Goal: Task Accomplishment & Management: Manage account settings

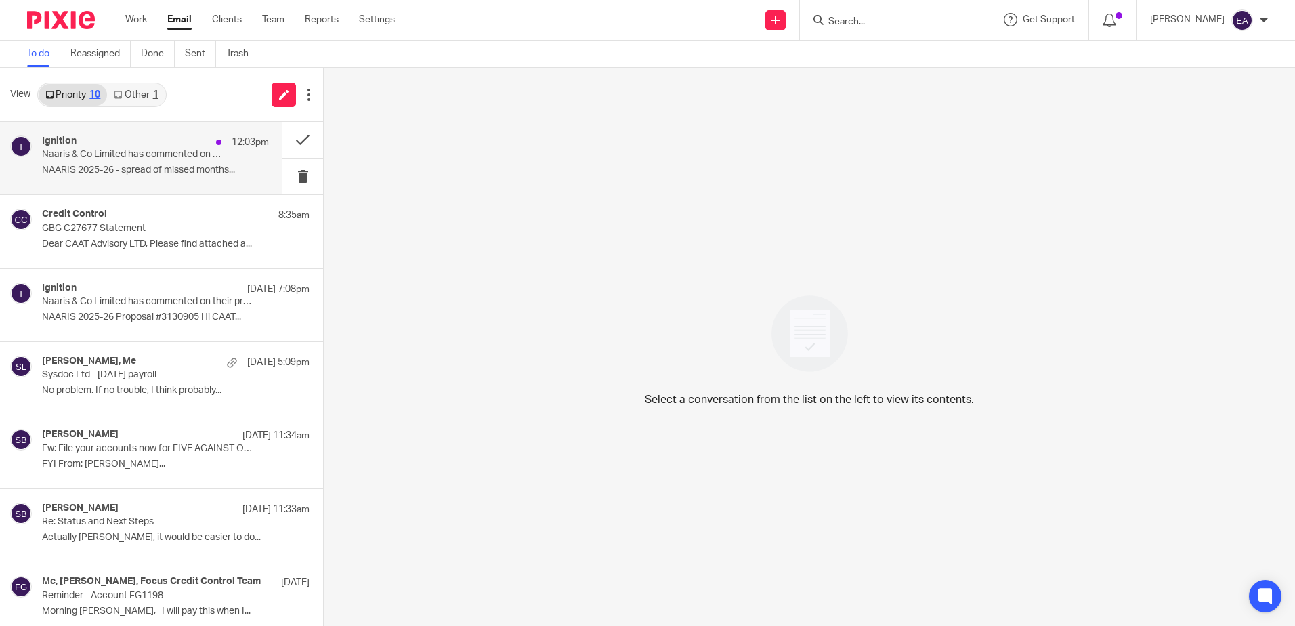
click at [175, 138] on div "Ignition 12:03pm" at bounding box center [155, 142] width 227 height 14
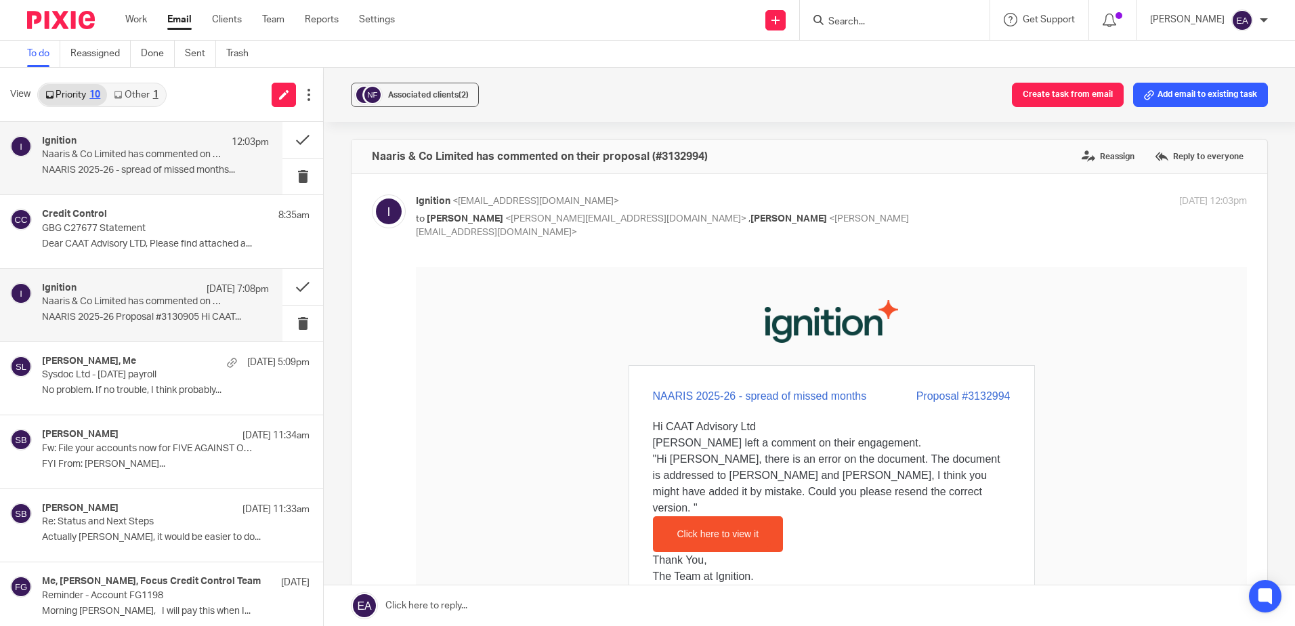
click at [142, 286] on div "Ignition 18 Aug 7:08pm" at bounding box center [155, 290] width 227 height 14
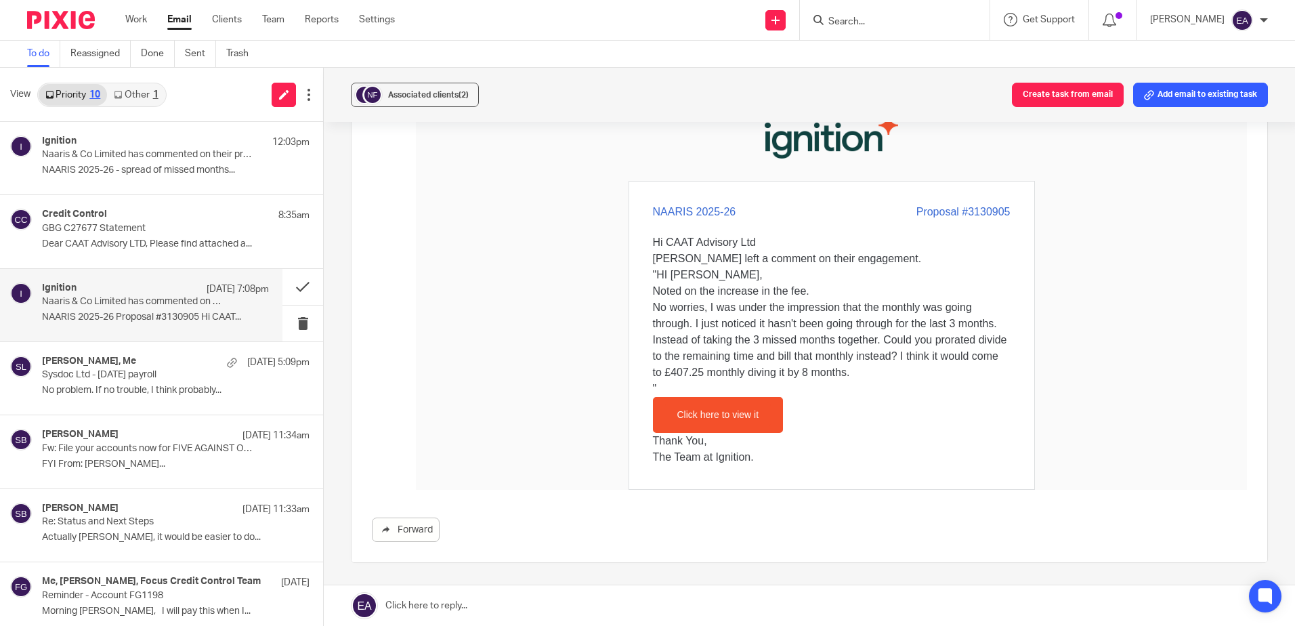
scroll to position [203, 0]
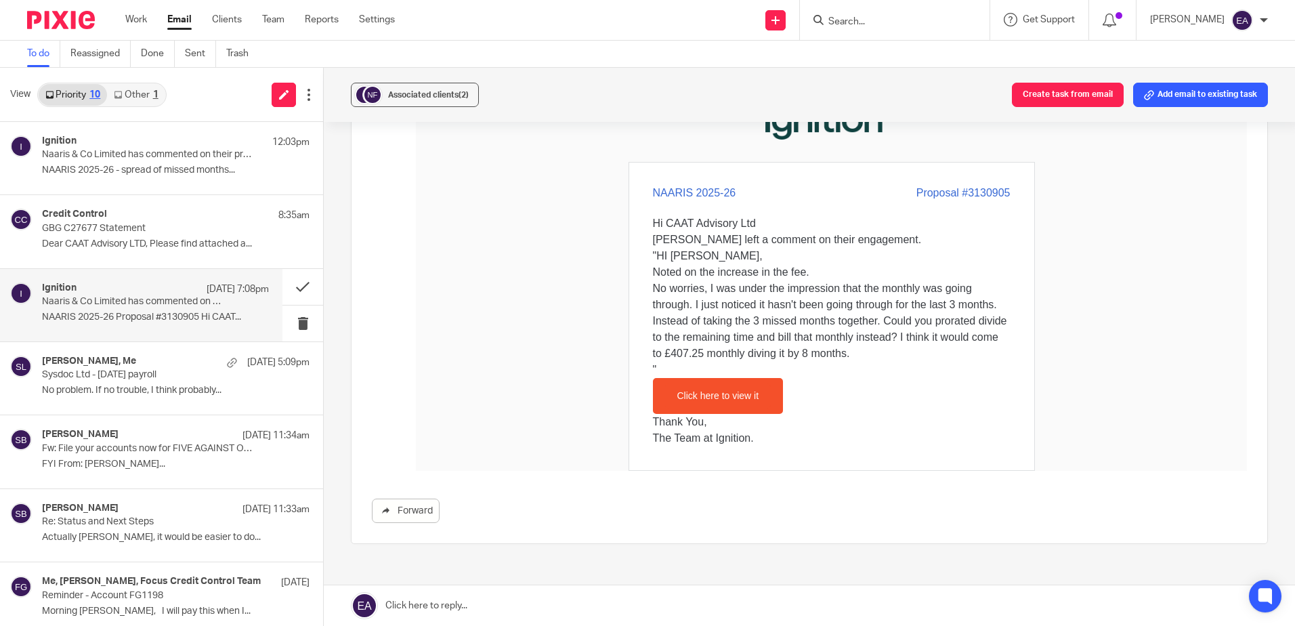
click at [146, 95] on link "Other 1" at bounding box center [136, 95] width 58 height 22
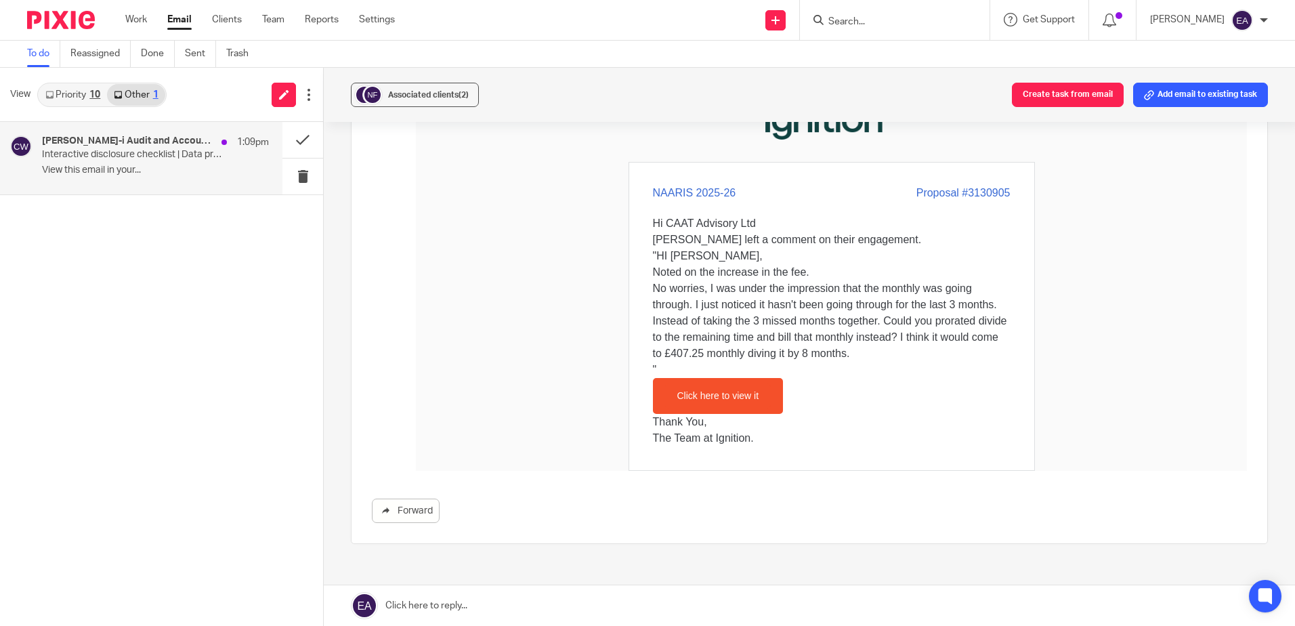
click at [160, 152] on p "Interactive disclosure checklist | Data protection | Charity tax" at bounding box center [133, 155] width 182 height 12
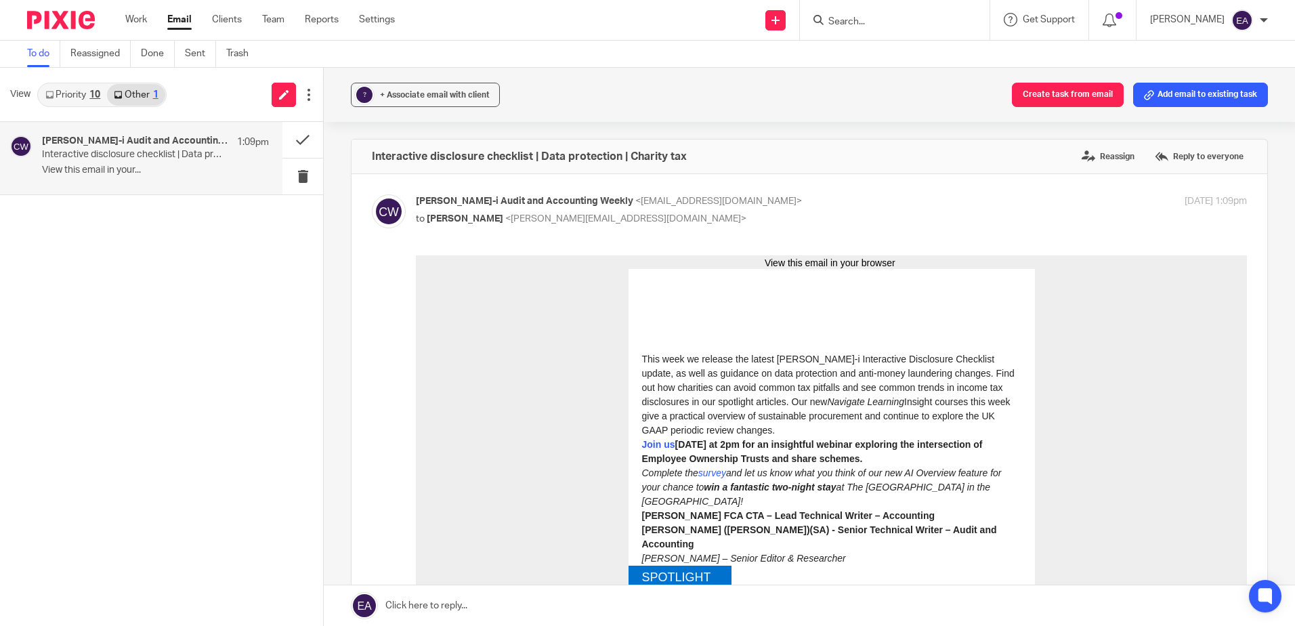
scroll to position [0, 0]
click at [405, 96] on span "+ Associate email with client" at bounding box center [435, 95] width 110 height 8
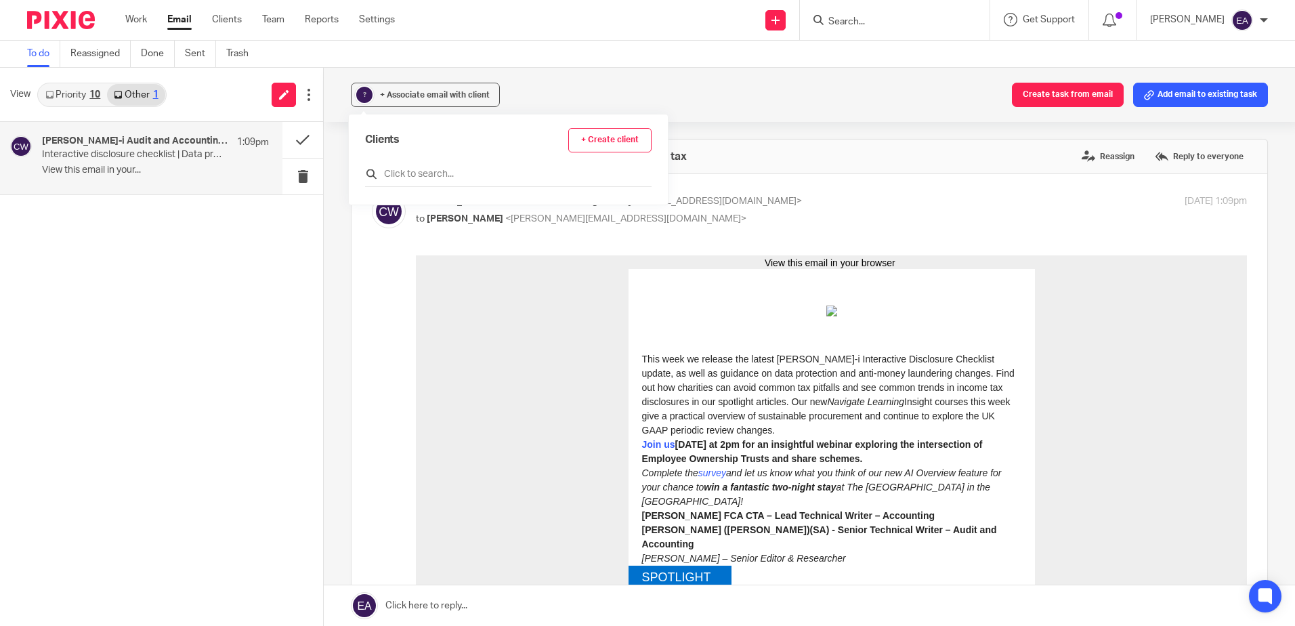
click at [437, 175] on input "text" at bounding box center [508, 174] width 287 height 14
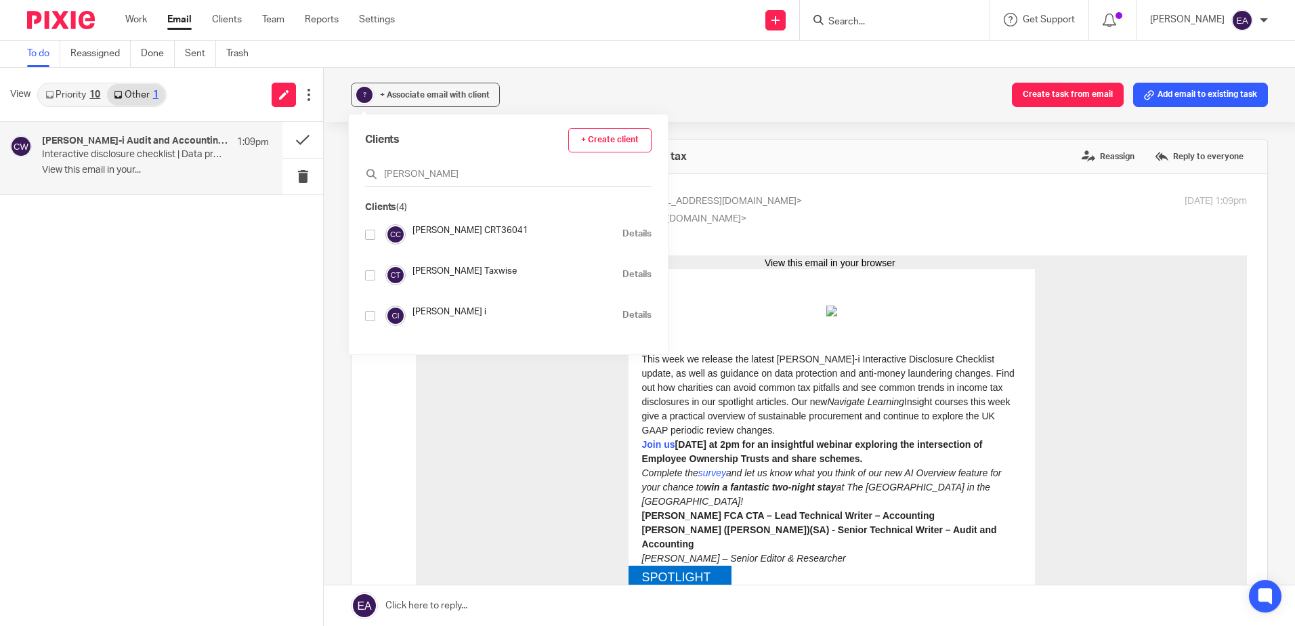
type input "croner"
click at [371, 312] on input "checkbox" at bounding box center [370, 316] width 10 height 10
checkbox input "true"
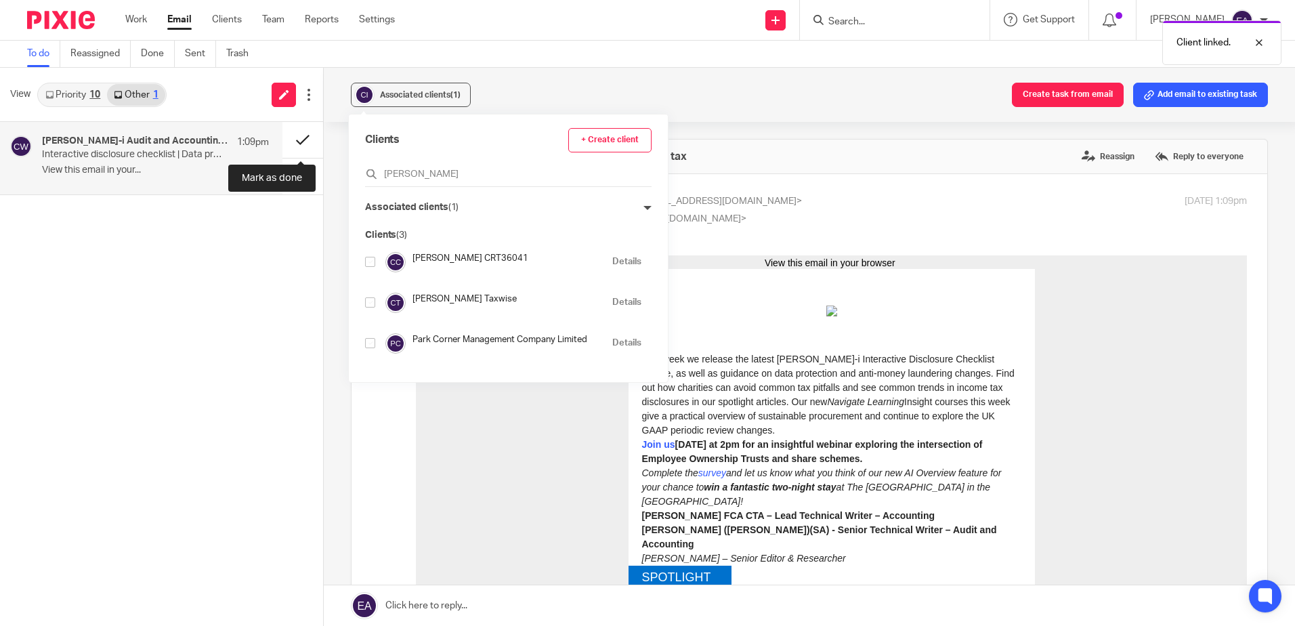
click at [291, 139] on button at bounding box center [303, 140] width 41 height 36
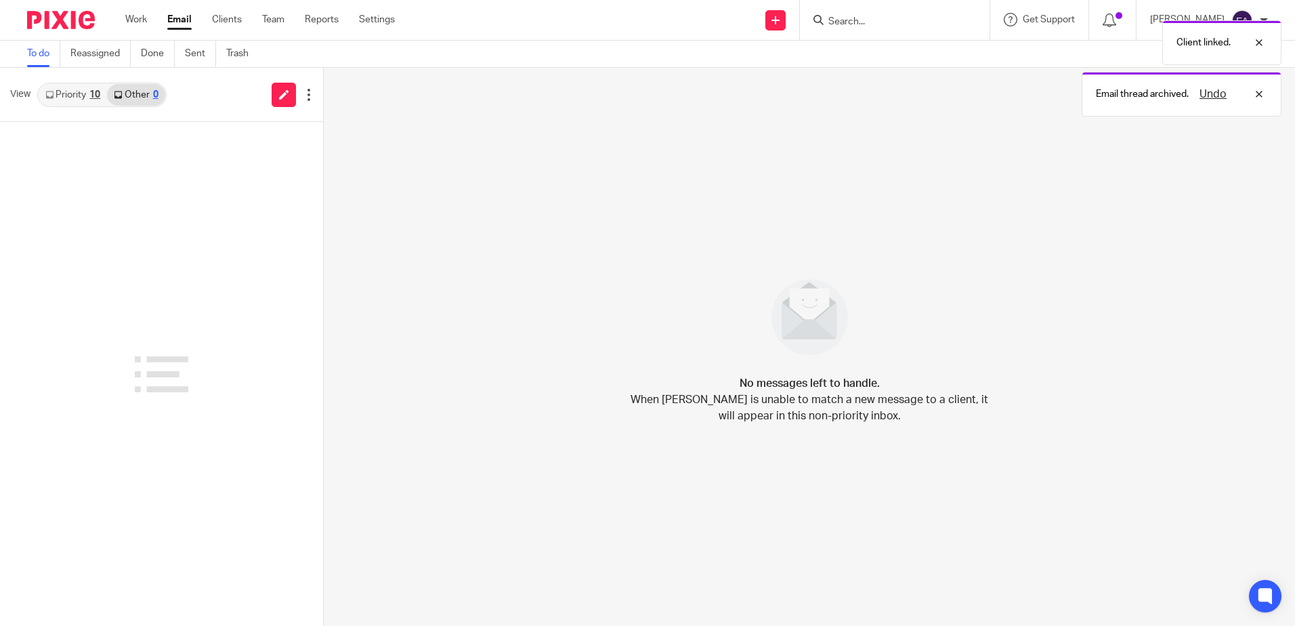
click at [138, 11] on div "Work Email Clients Team Reports Settings Work Email Clients Team Reports Settin…" at bounding box center [264, 20] width 304 height 40
click at [138, 20] on link "Work" at bounding box center [136, 20] width 22 height 14
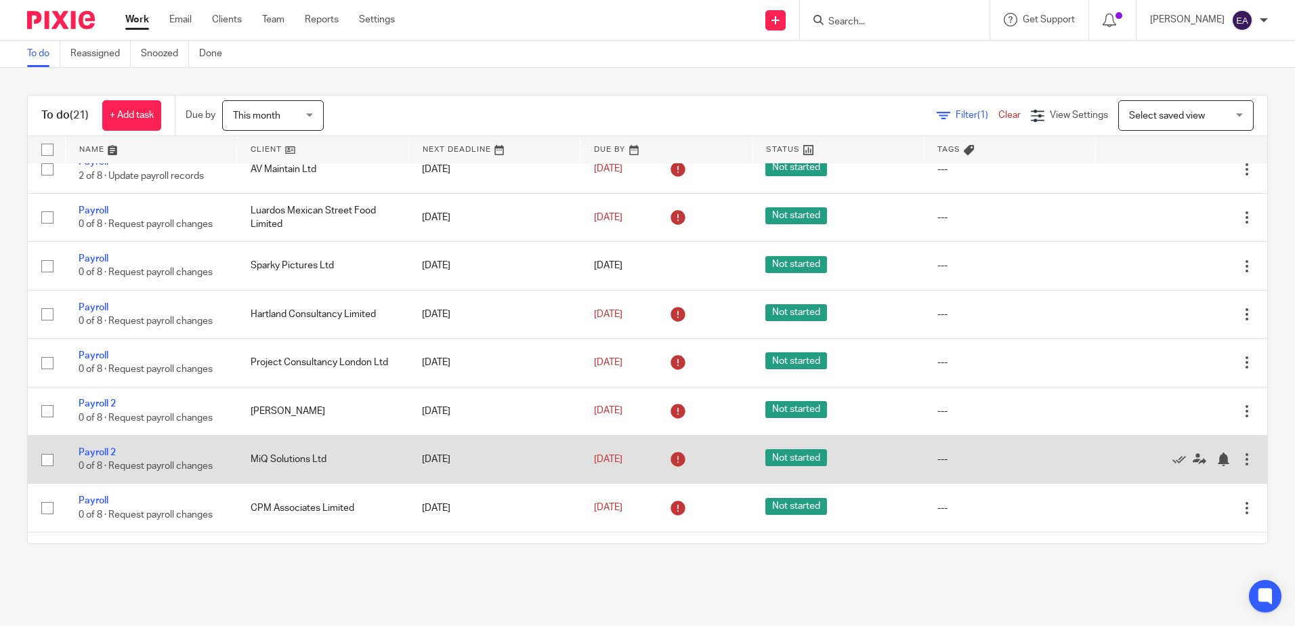
scroll to position [658, 0]
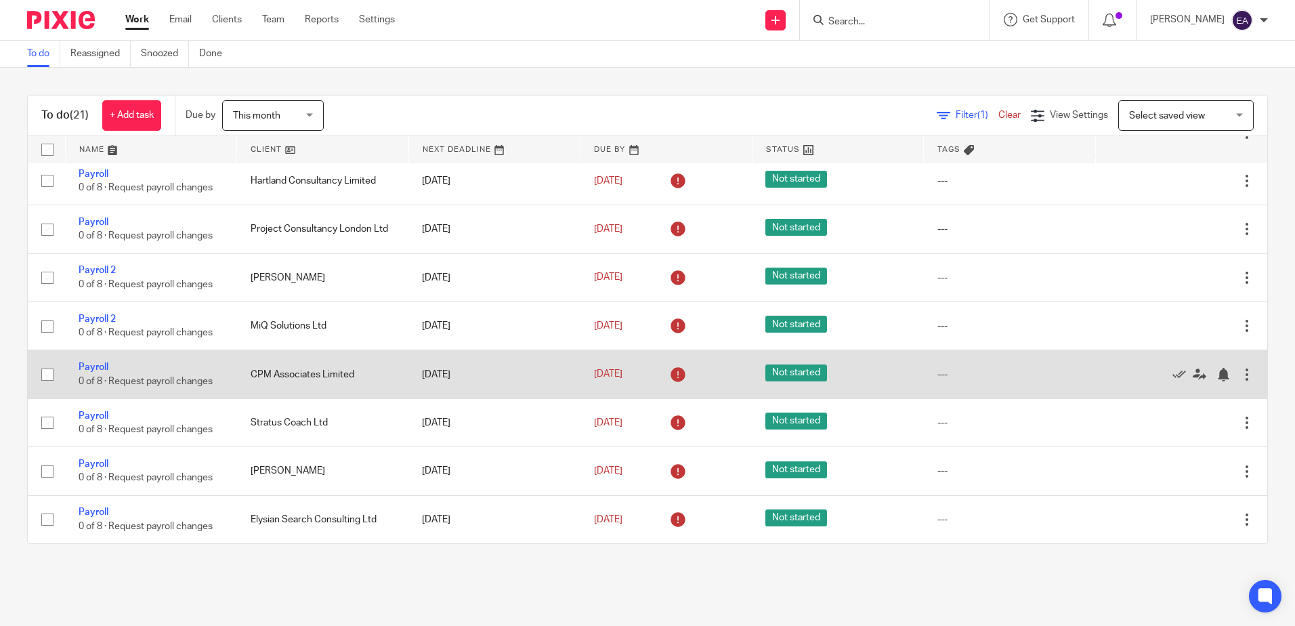
click at [773, 374] on span "Not started" at bounding box center [797, 372] width 62 height 17
click at [91, 369] on link "Payroll" at bounding box center [94, 366] width 30 height 9
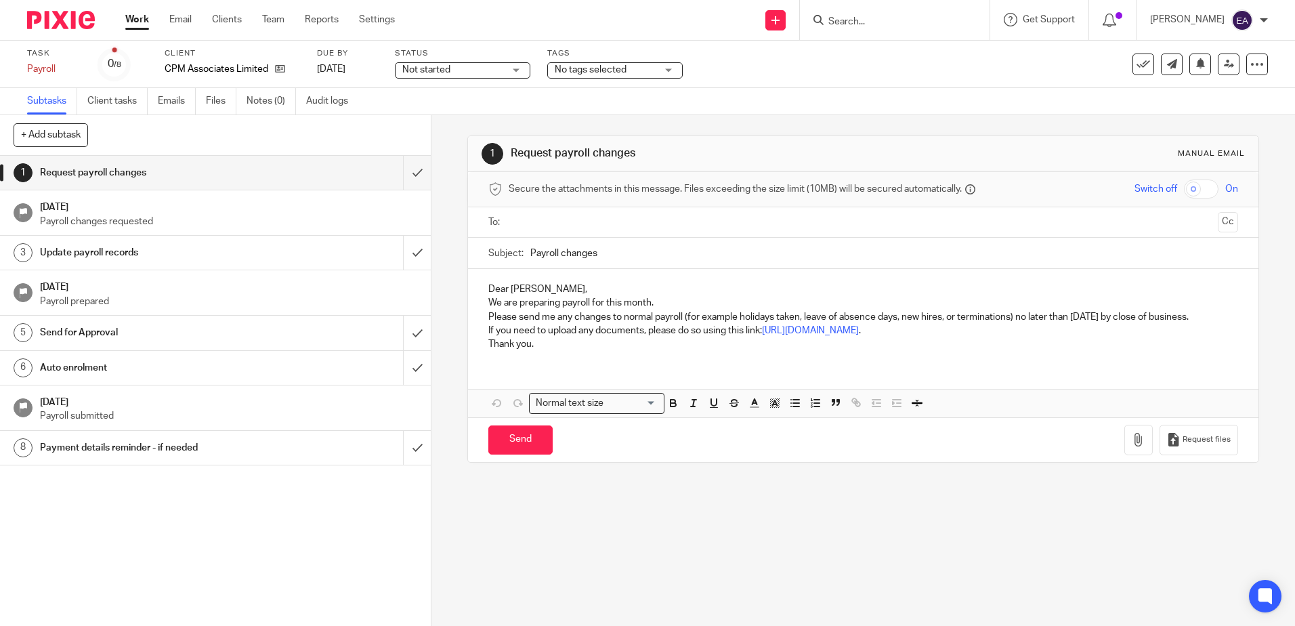
click at [521, 70] on div "Not started Not started" at bounding box center [462, 70] width 135 height 16
click at [490, 119] on li "In progress" at bounding box center [463, 120] width 134 height 28
click at [141, 22] on link "Work" at bounding box center [137, 20] width 24 height 14
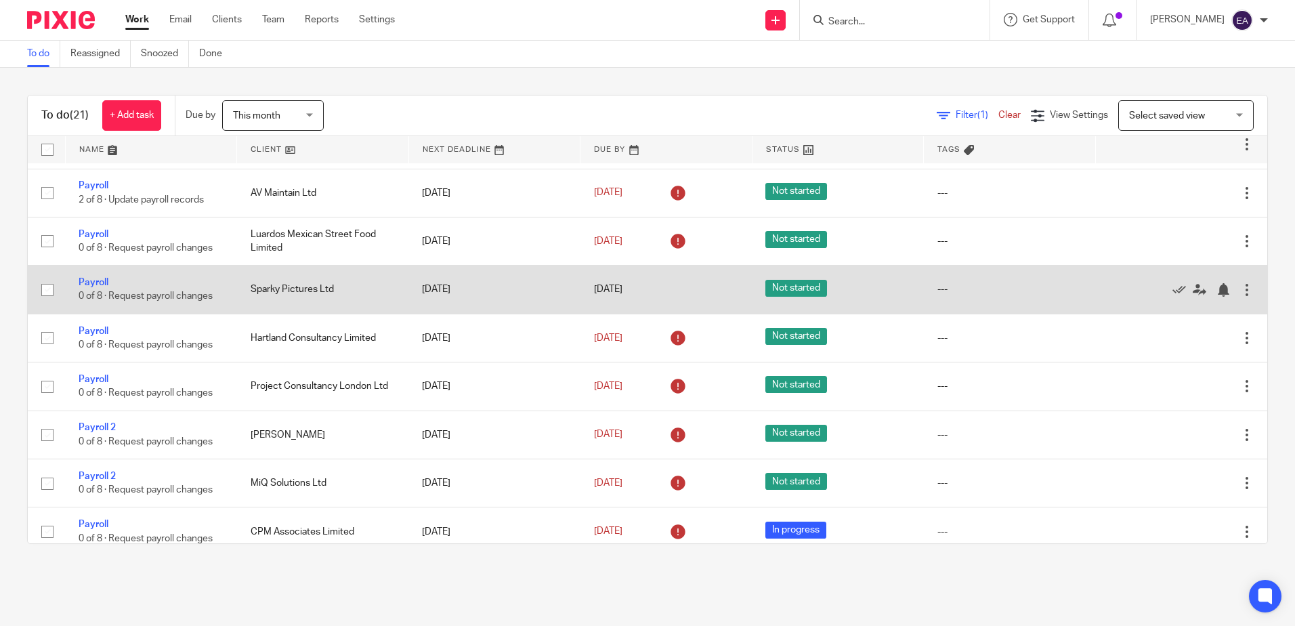
scroll to position [542, 0]
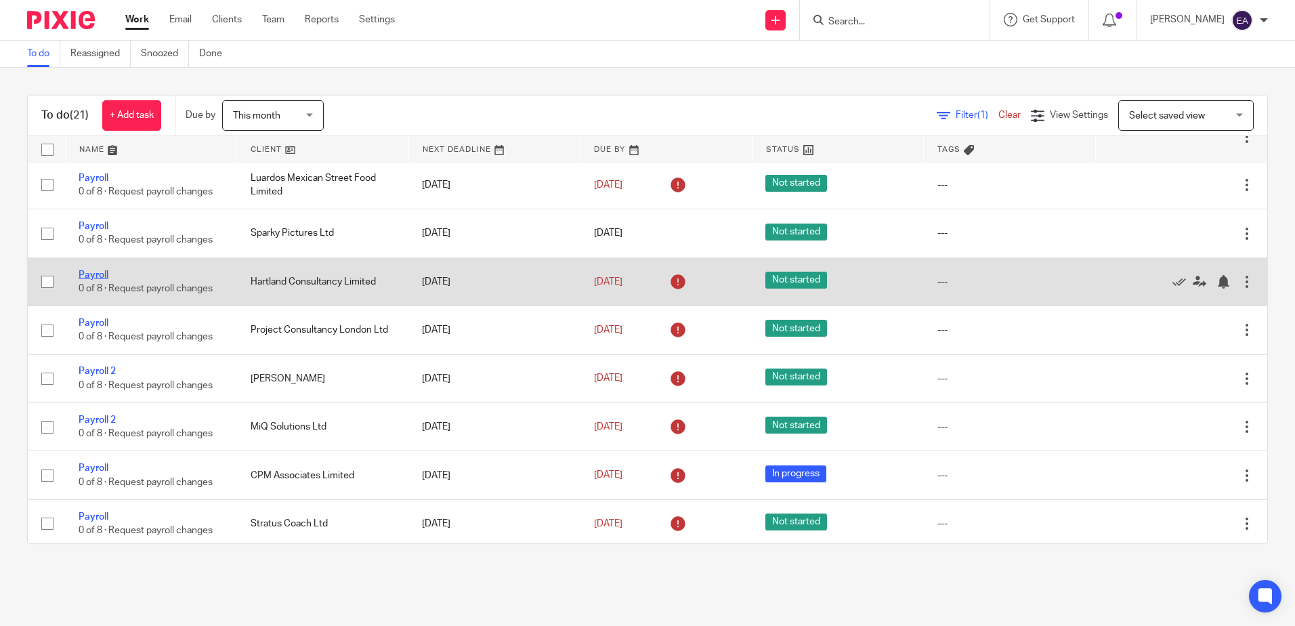
click at [85, 280] on link "Payroll" at bounding box center [94, 274] width 30 height 9
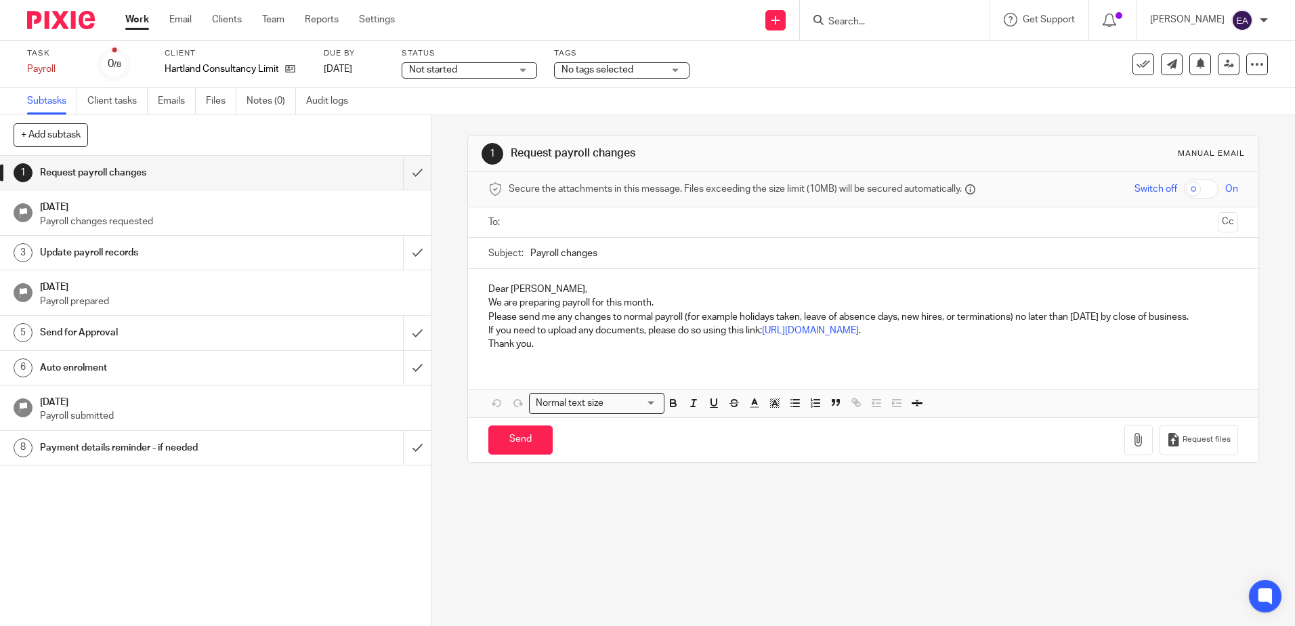
click at [530, 67] on div "Not started Not started" at bounding box center [469, 70] width 135 height 16
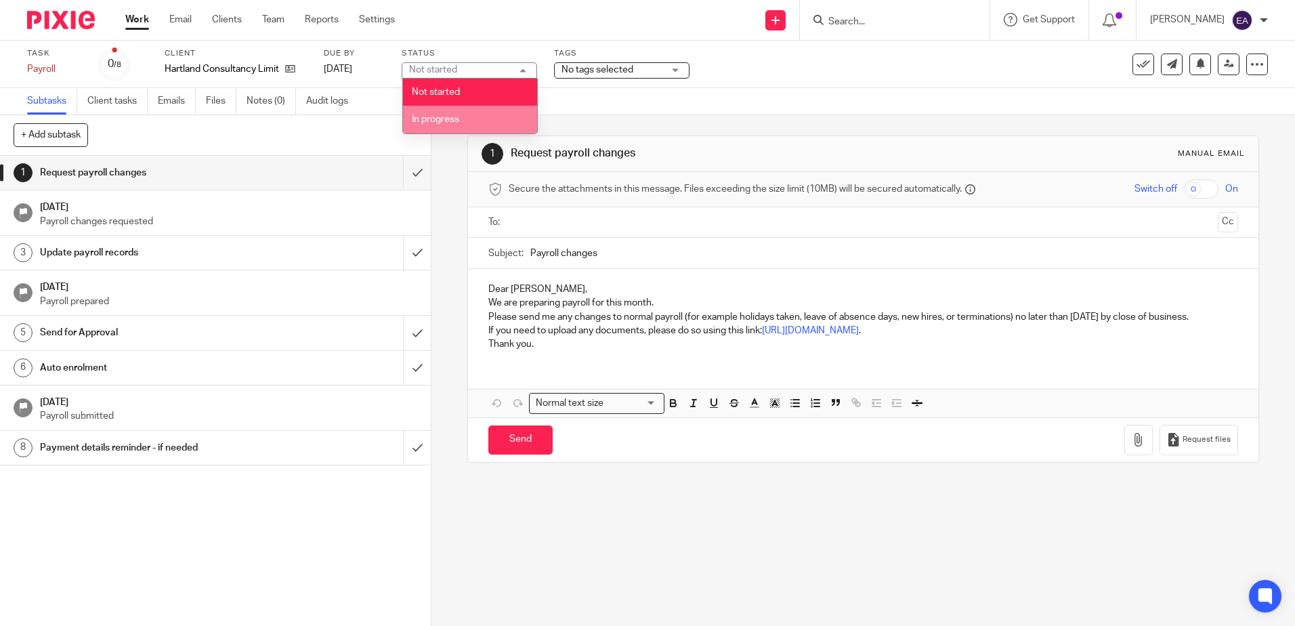
click at [497, 115] on li "In progress" at bounding box center [470, 120] width 134 height 28
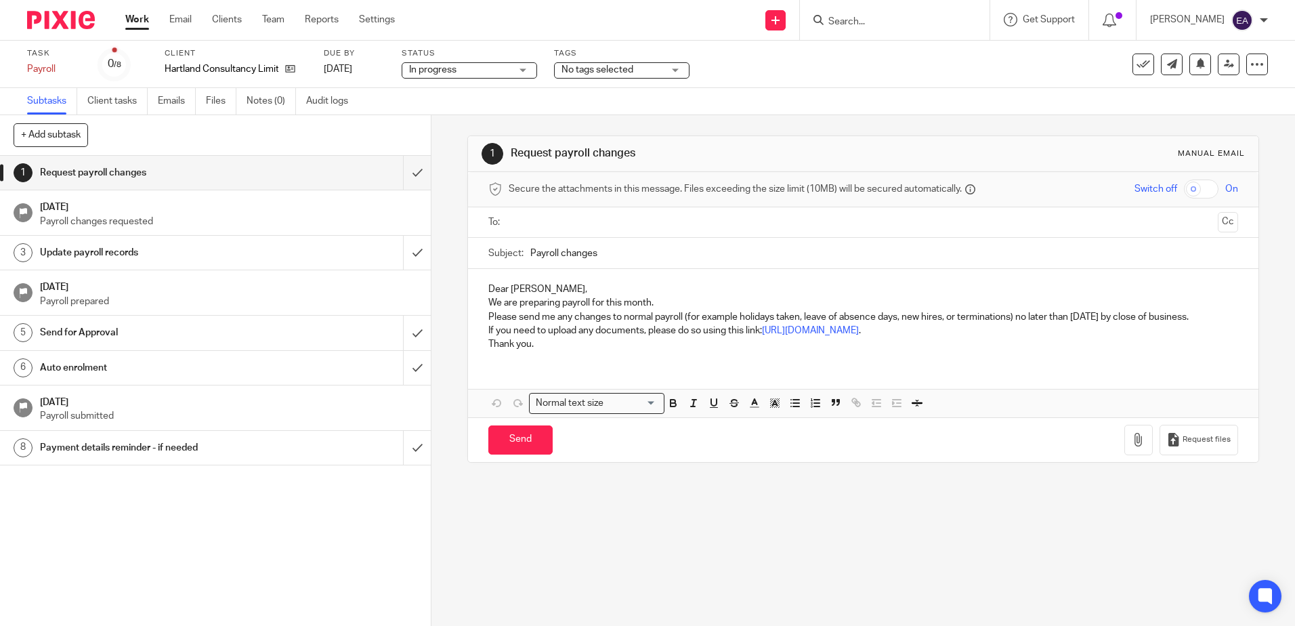
click at [143, 18] on link "Work" at bounding box center [137, 20] width 24 height 14
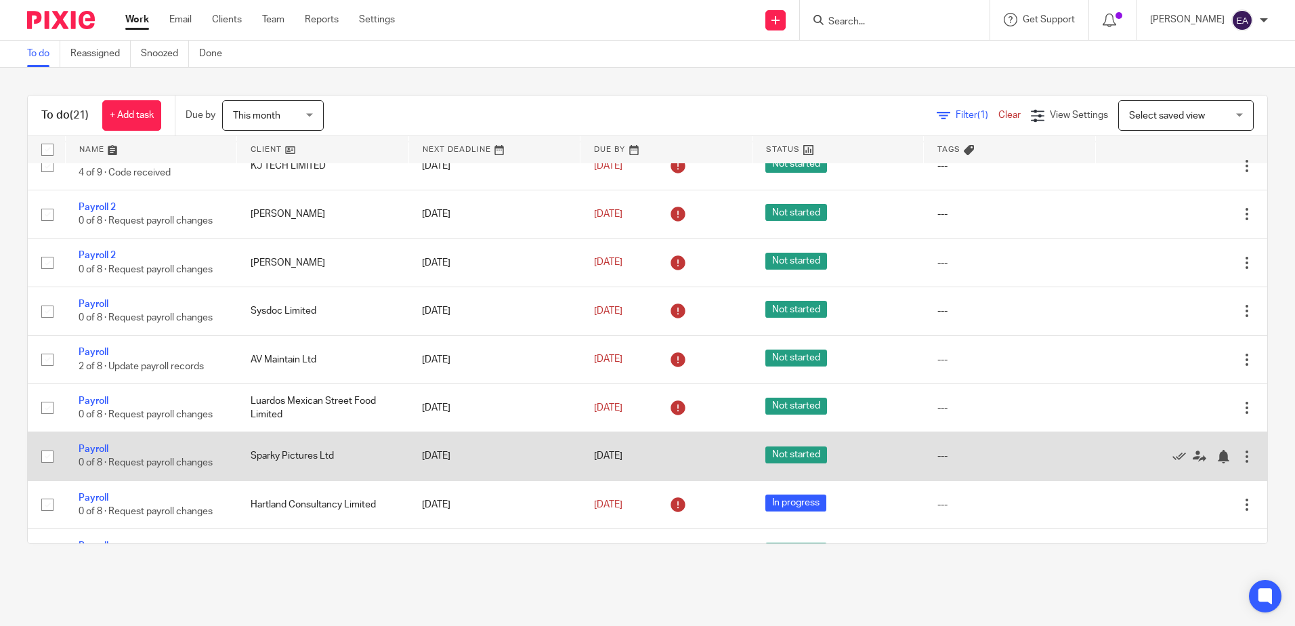
scroll to position [184, 0]
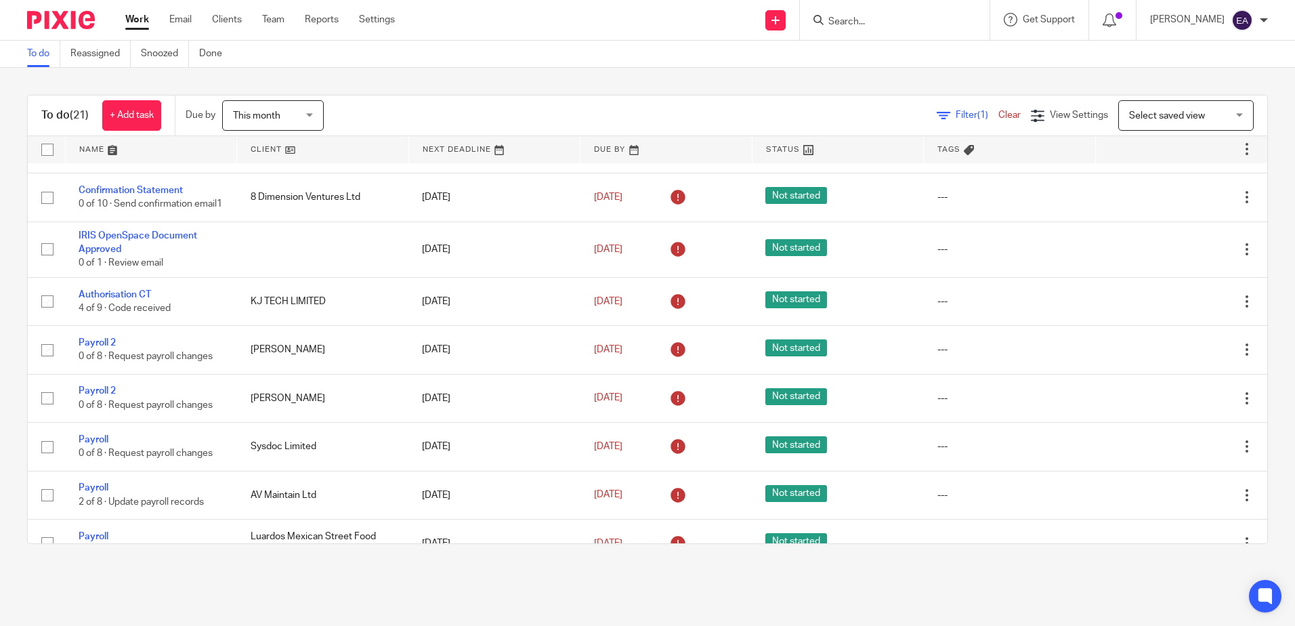
click at [877, 14] on form at bounding box center [899, 20] width 144 height 17
click at [877, 12] on form at bounding box center [899, 20] width 144 height 17
click at [883, 25] on input "Search" at bounding box center [888, 22] width 122 height 12
type input "scroll"
click at [907, 53] on link at bounding box center [938, 58] width 229 height 31
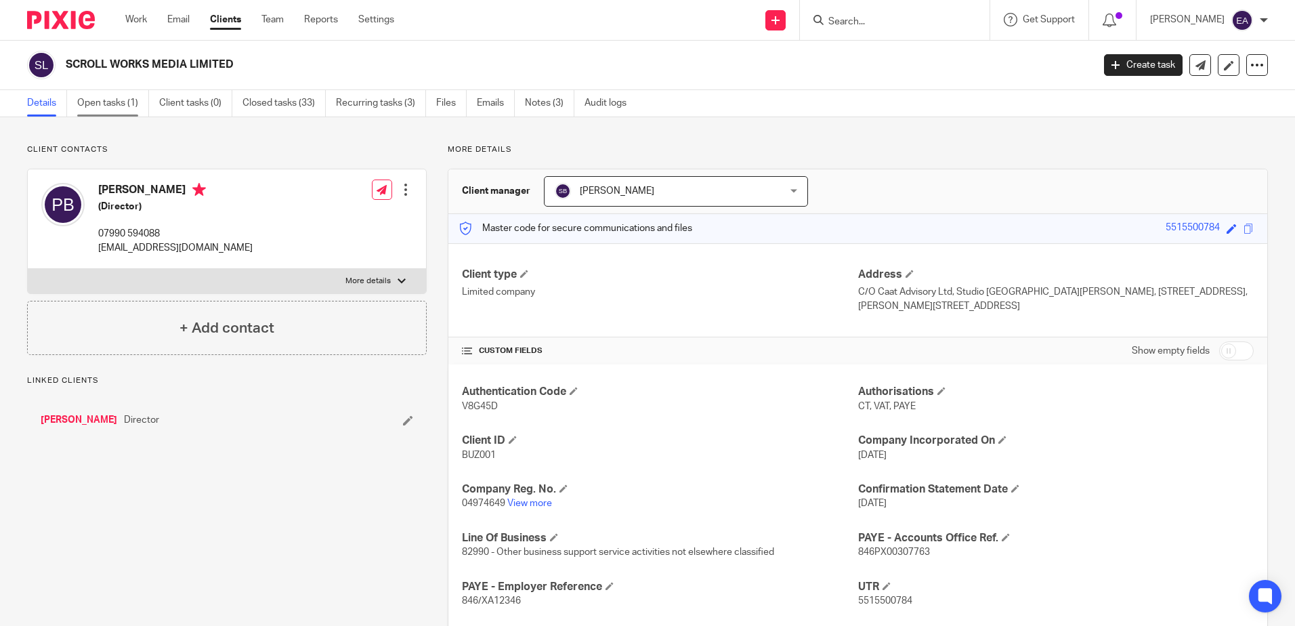
click at [97, 104] on link "Open tasks (1)" at bounding box center [113, 103] width 72 height 26
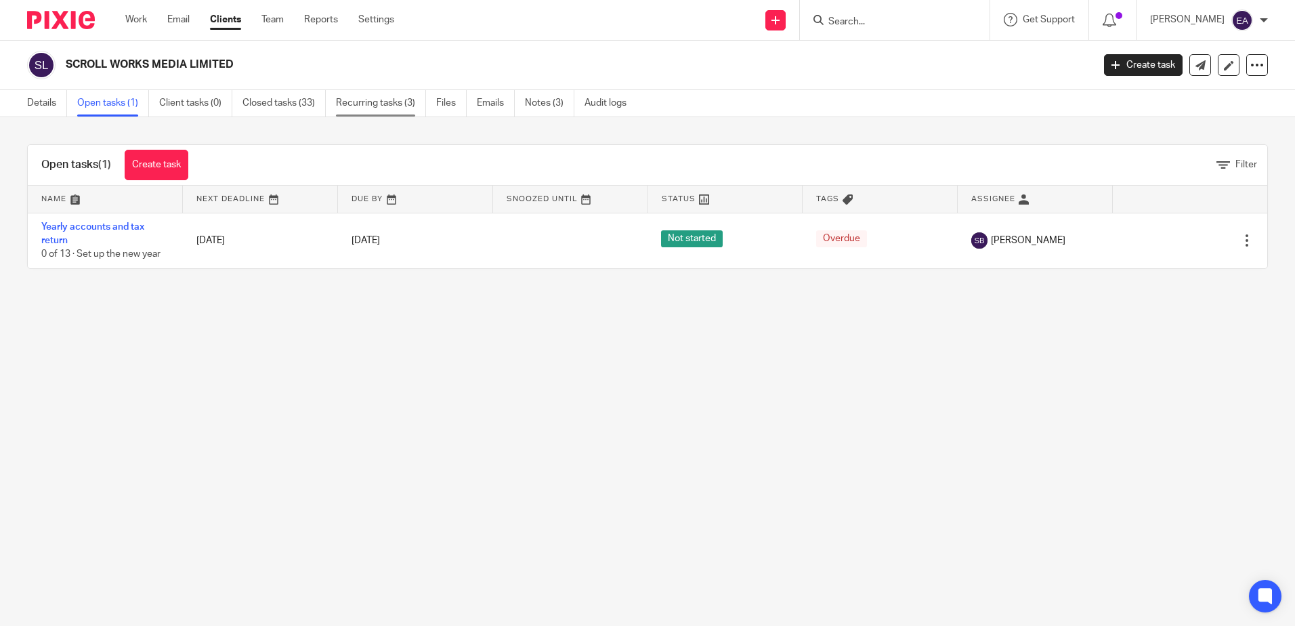
click at [354, 111] on link "Recurring tasks (3)" at bounding box center [381, 103] width 90 height 26
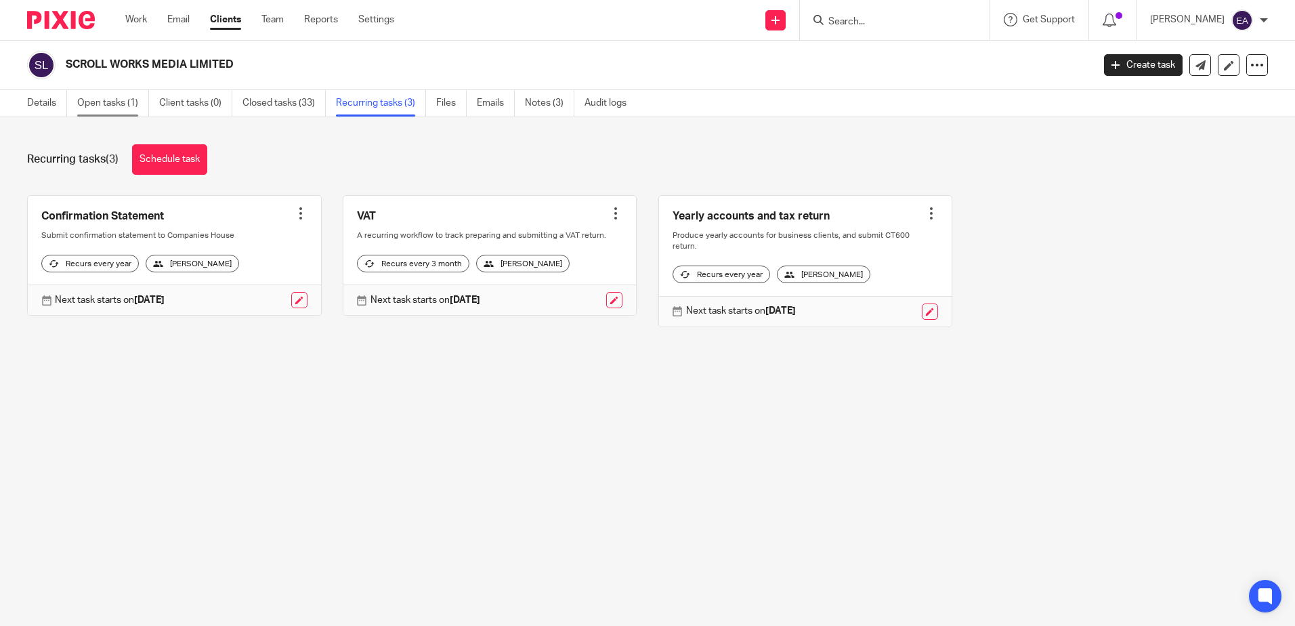
click at [100, 105] on link "Open tasks (1)" at bounding box center [113, 103] width 72 height 26
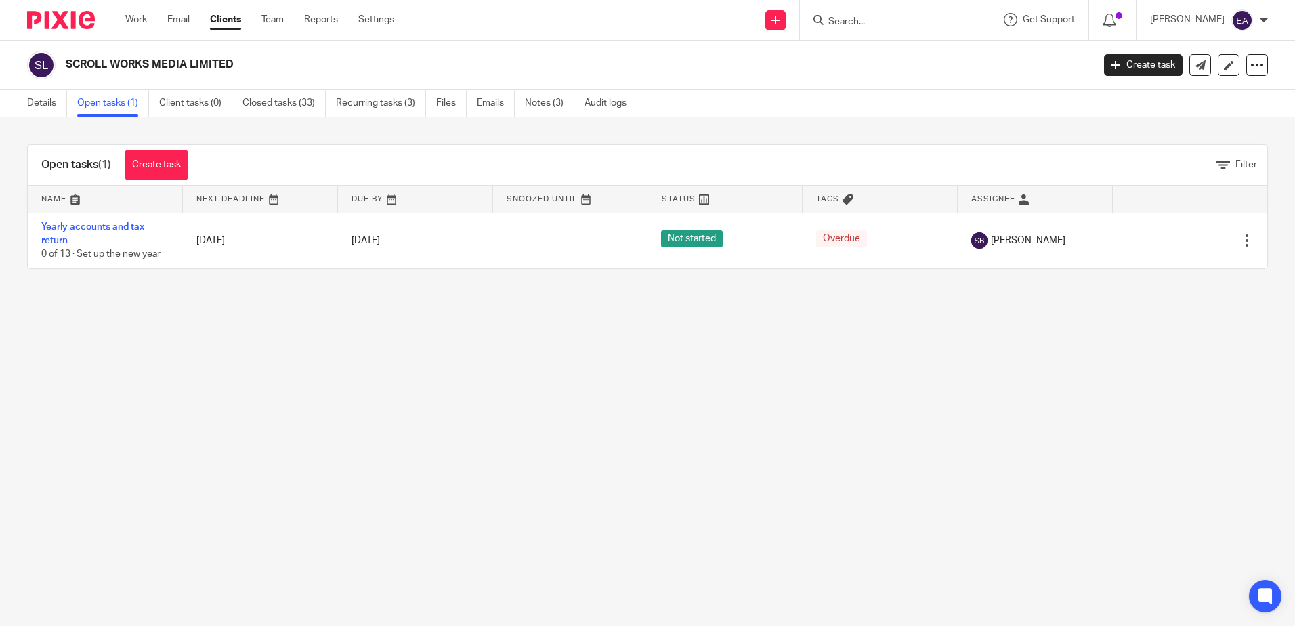
click at [871, 17] on input "Search" at bounding box center [888, 22] width 122 height 12
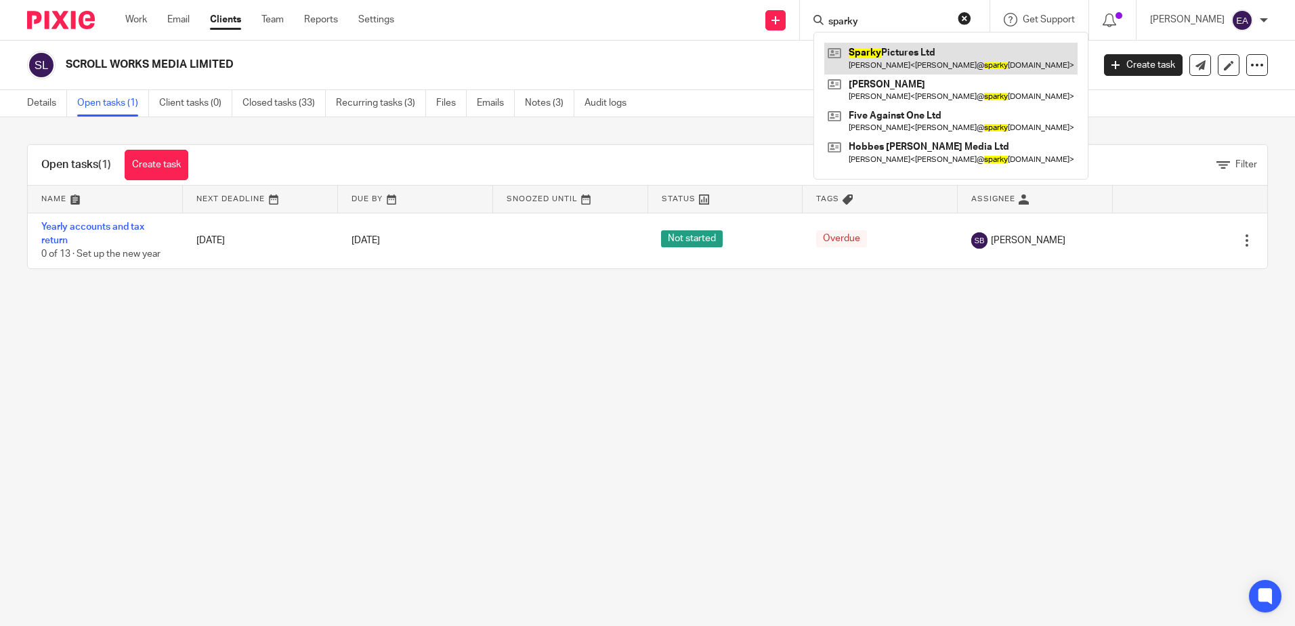
type input "sparky"
click at [914, 60] on link at bounding box center [950, 58] width 253 height 31
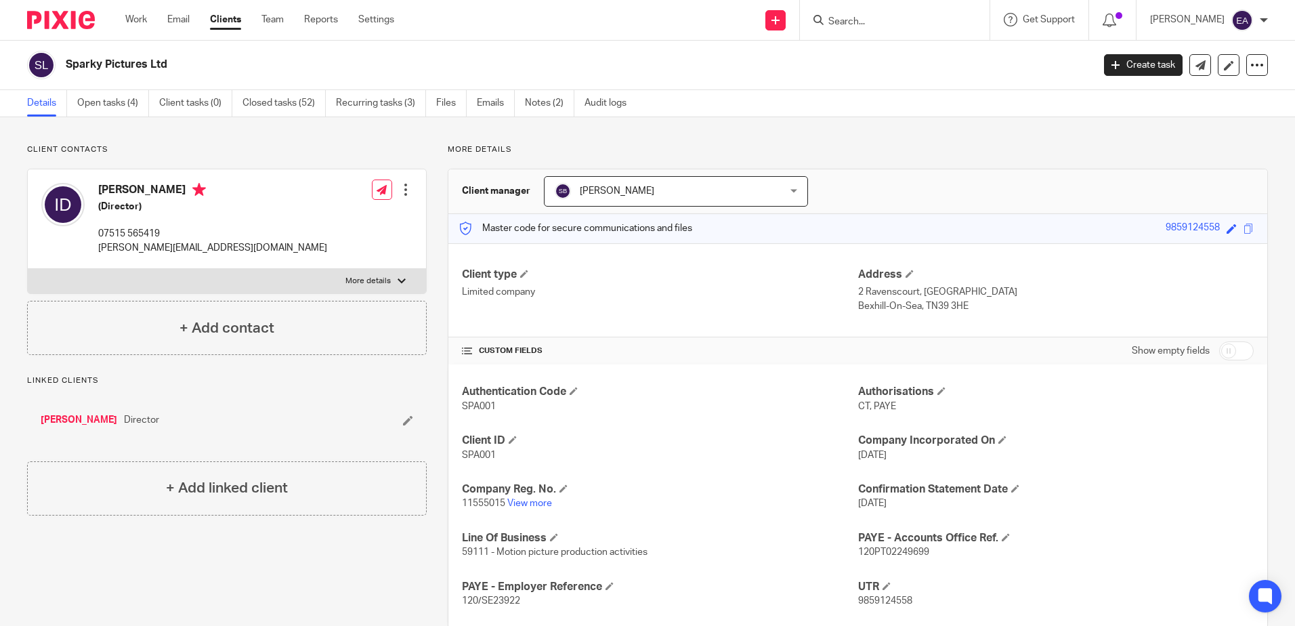
click at [854, 17] on input "Search" at bounding box center [888, 22] width 122 height 12
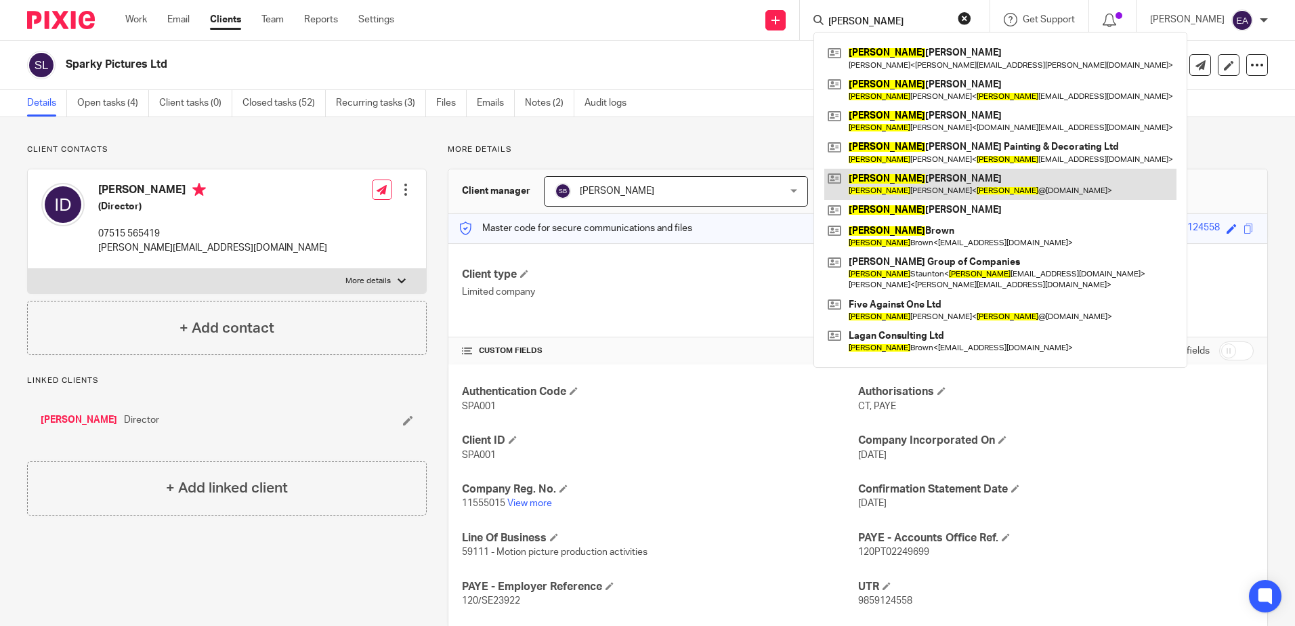
type input "ian"
click at [927, 178] on link at bounding box center [1000, 184] width 352 height 31
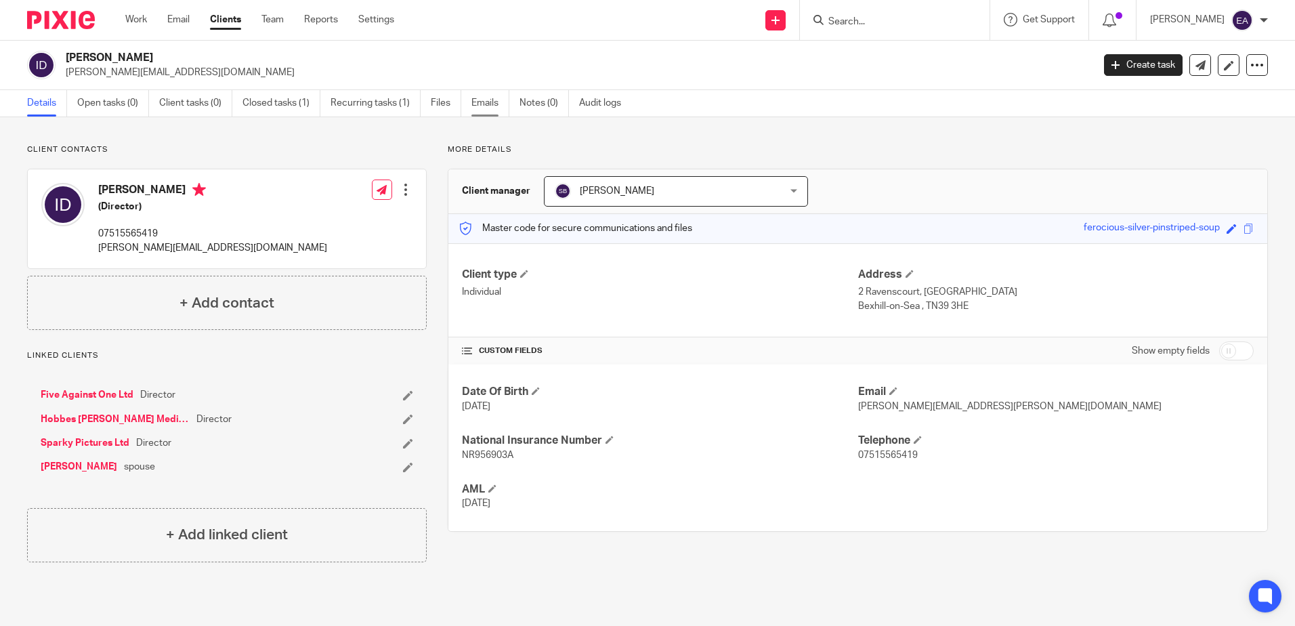
click at [496, 104] on link "Emails" at bounding box center [491, 103] width 38 height 26
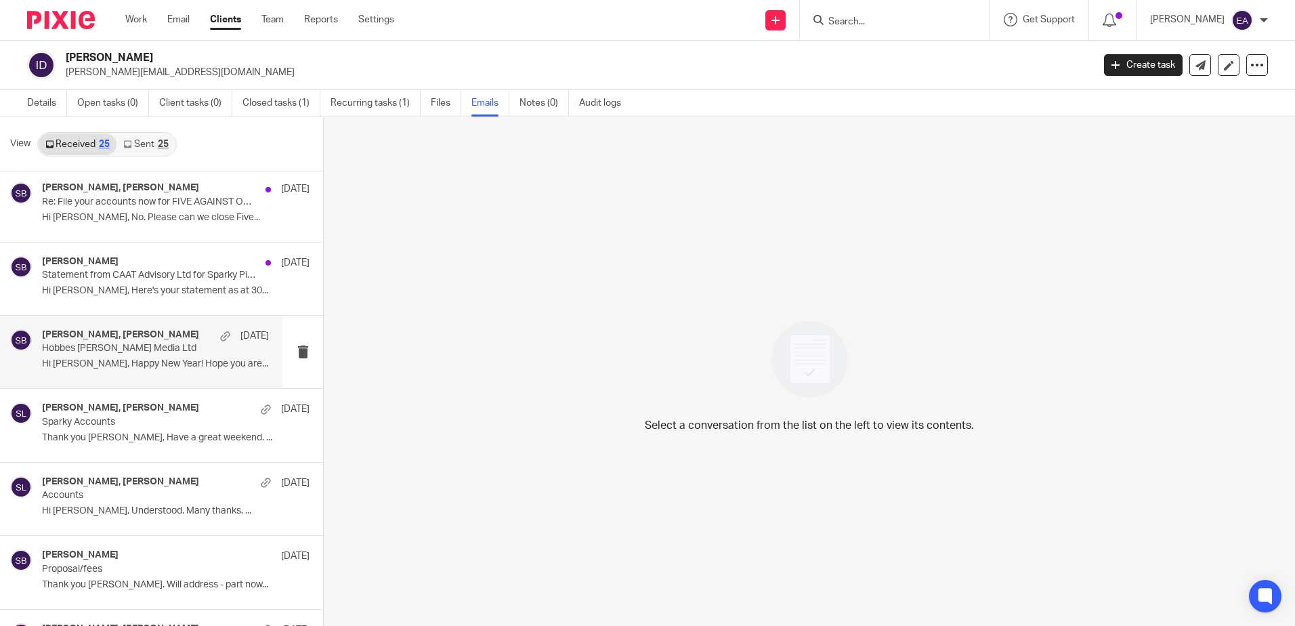
scroll to position [135, 0]
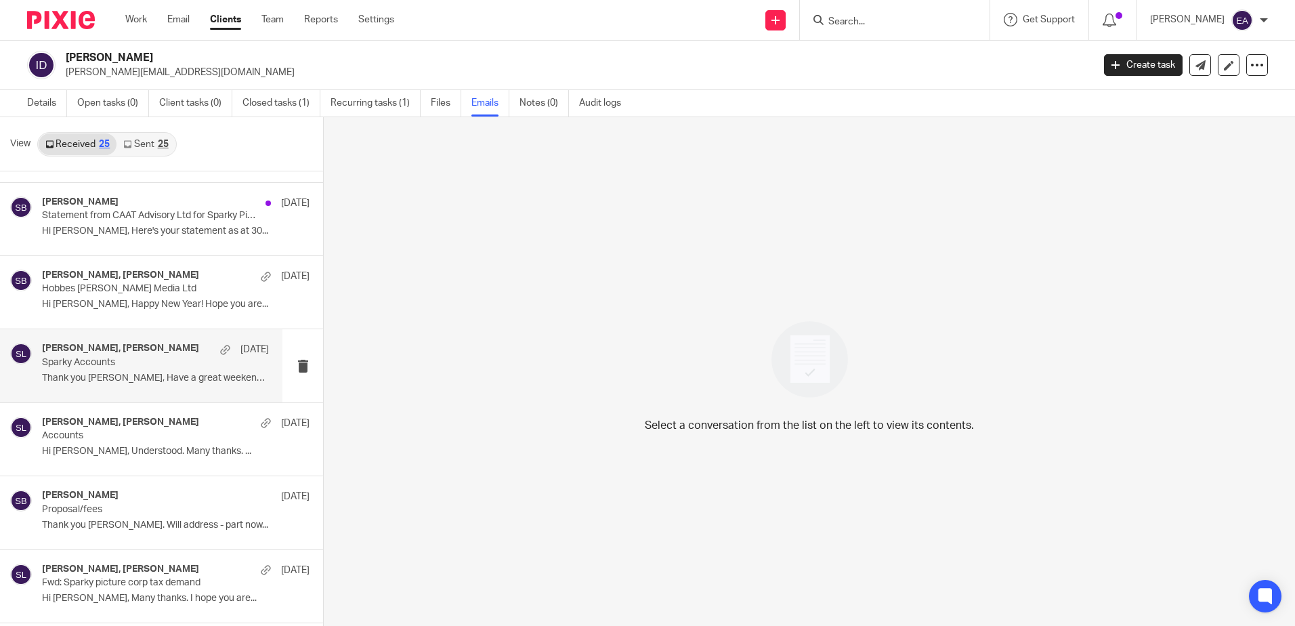
click at [125, 380] on p "Thank you Steve, Have a great weekend. ..." at bounding box center [155, 379] width 227 height 12
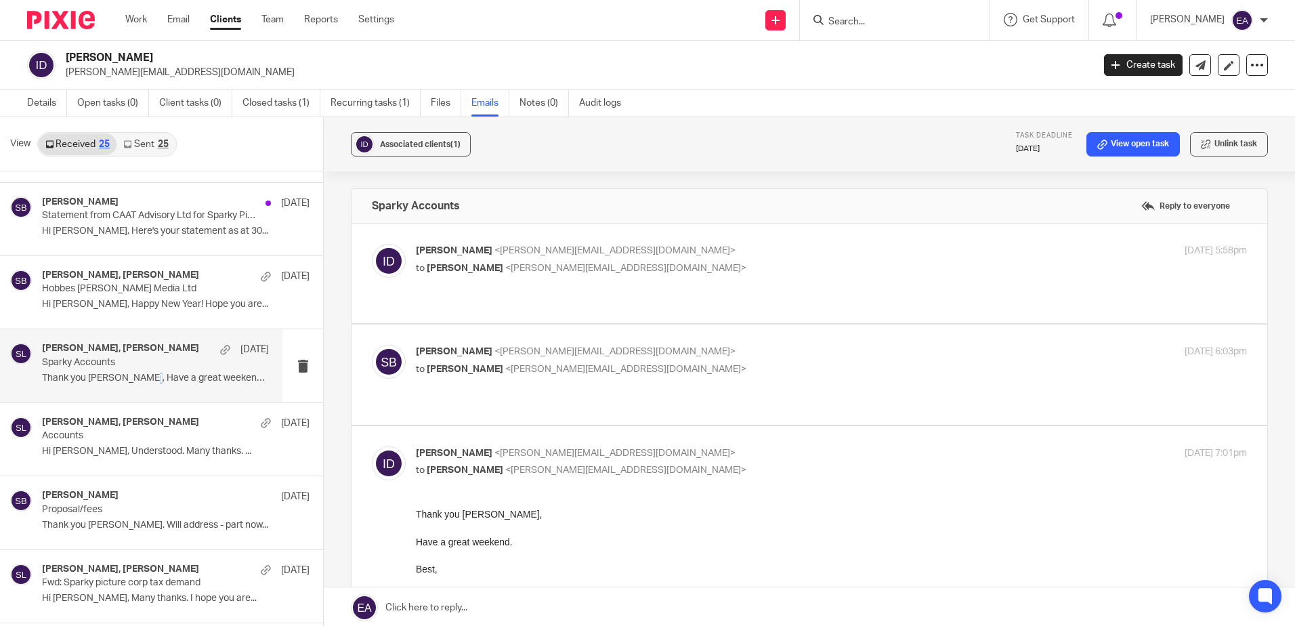
scroll to position [0, 0]
click at [149, 146] on link "Sent 25" at bounding box center [146, 144] width 58 height 22
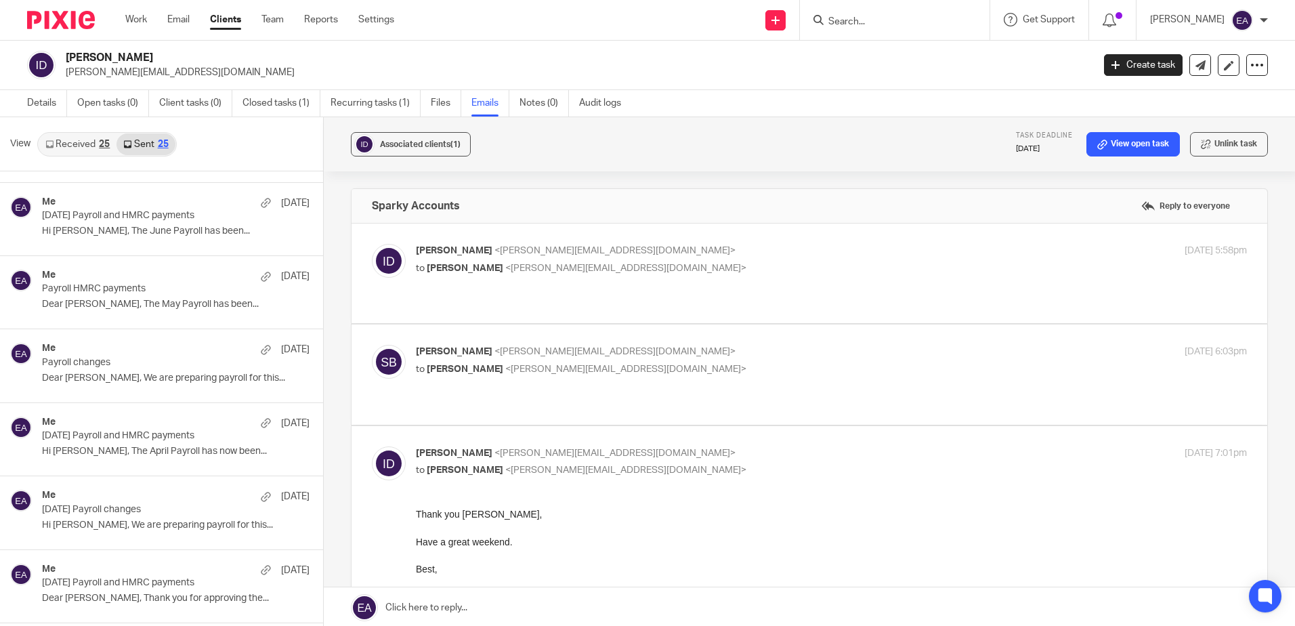
scroll to position [2, 0]
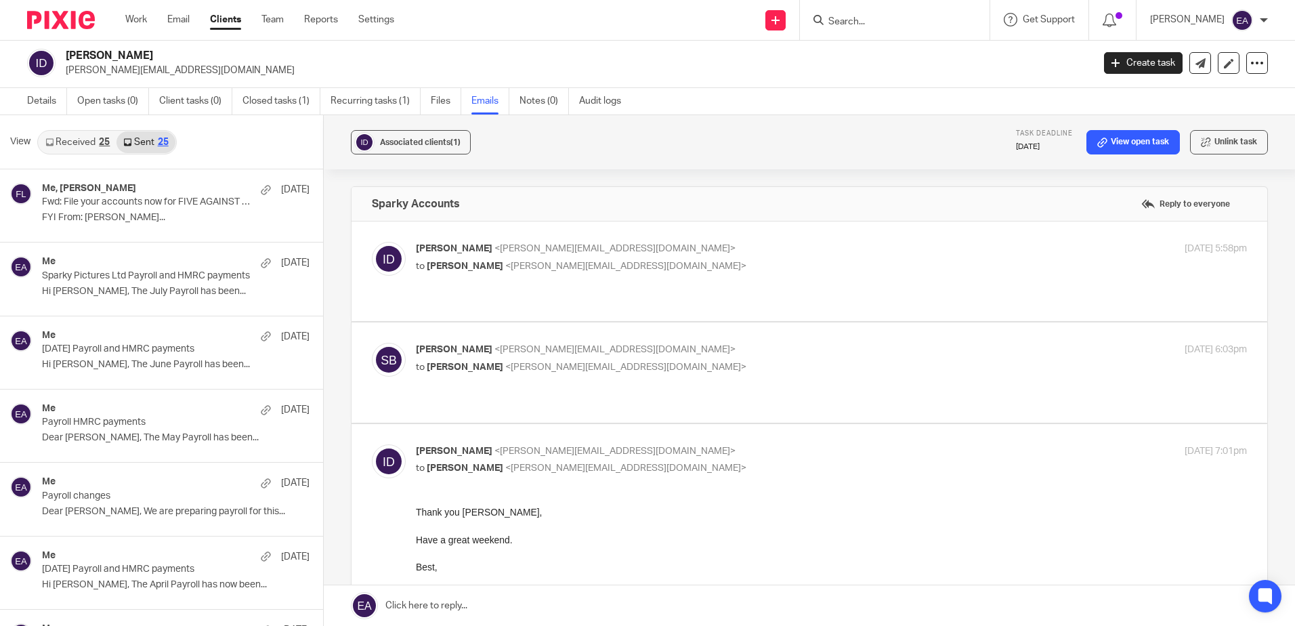
click at [877, 19] on input "Search" at bounding box center [888, 22] width 122 height 12
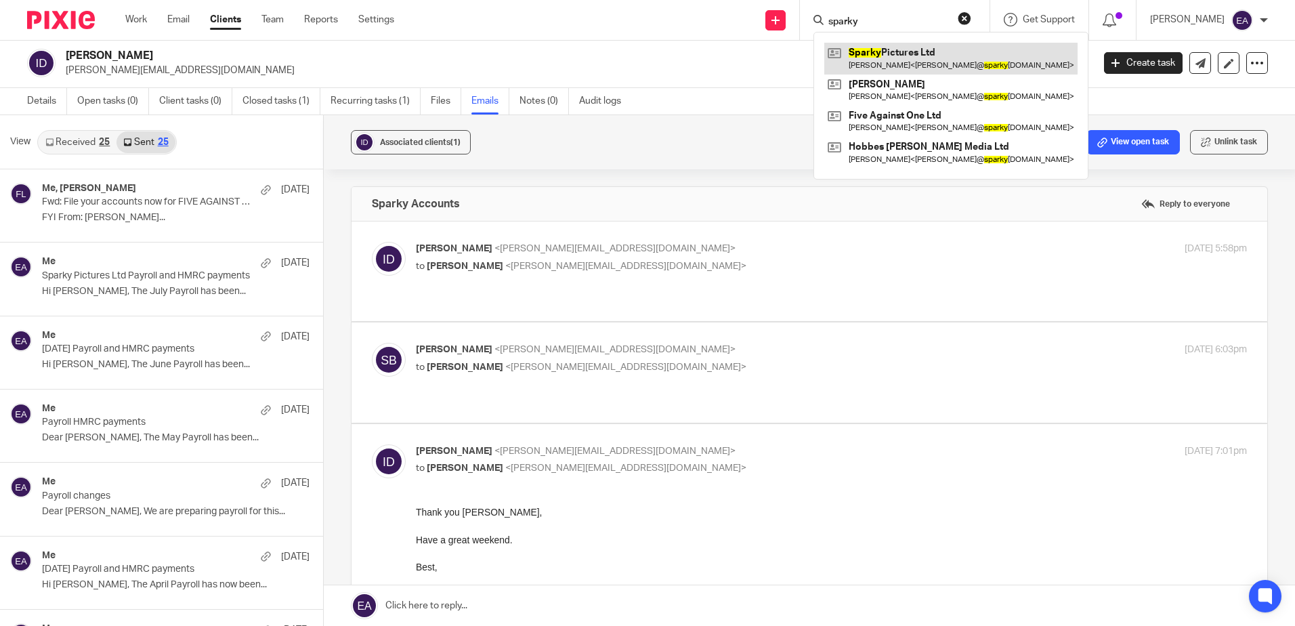
type input "sparky"
click at [904, 59] on link at bounding box center [950, 58] width 253 height 31
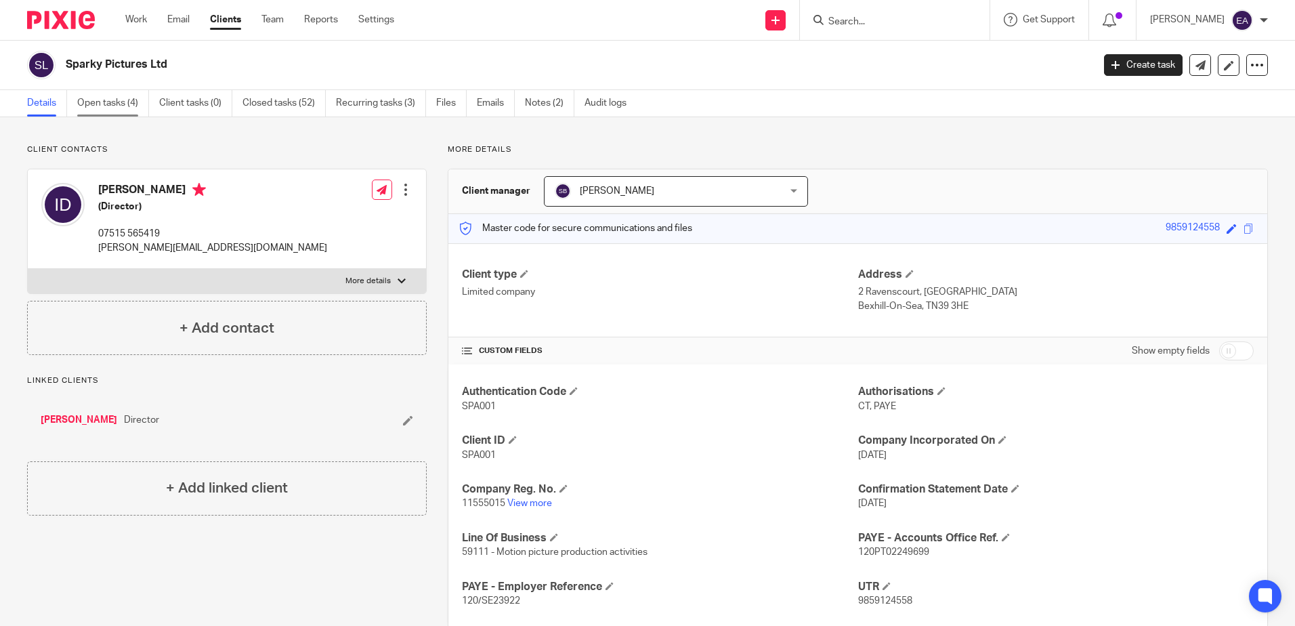
click at [117, 104] on link "Open tasks (4)" at bounding box center [113, 103] width 72 height 26
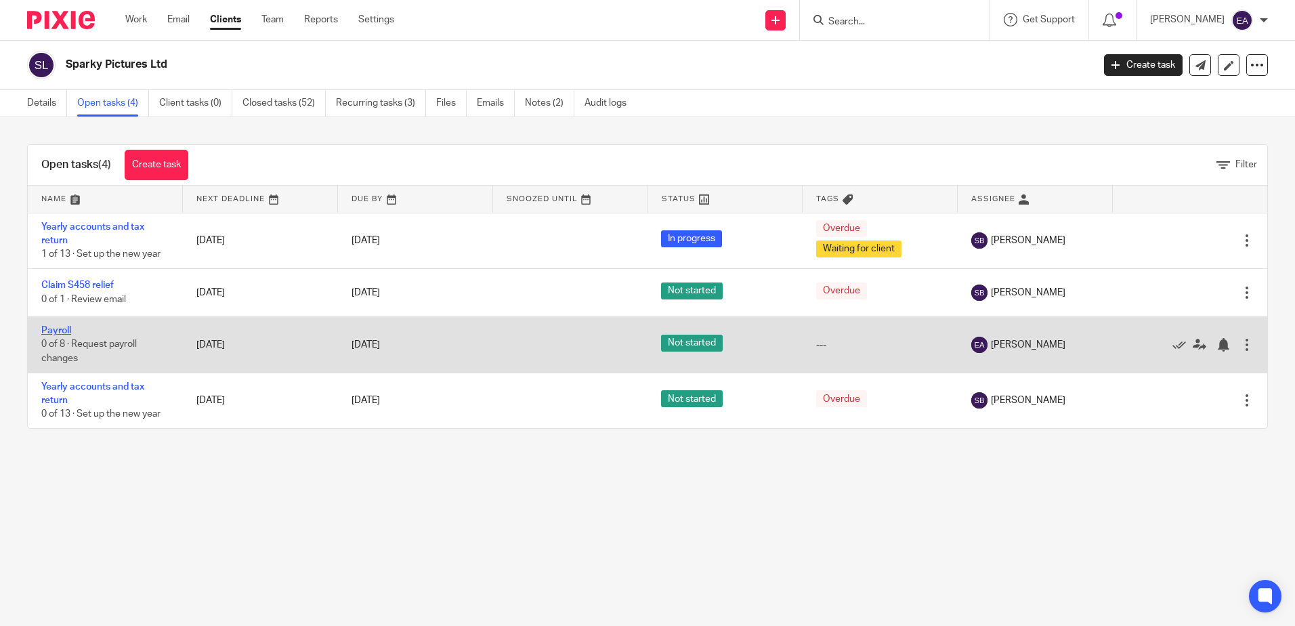
click at [53, 329] on link "Payroll" at bounding box center [56, 330] width 30 height 9
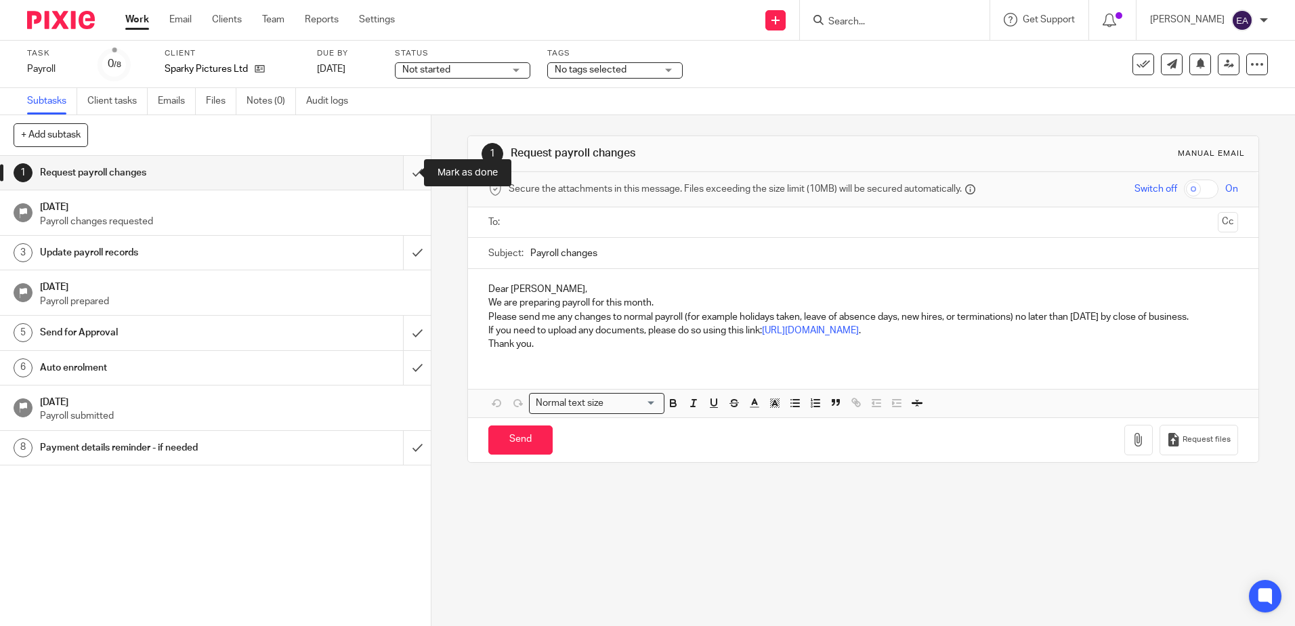
click at [410, 172] on input "submit" at bounding box center [215, 173] width 431 height 34
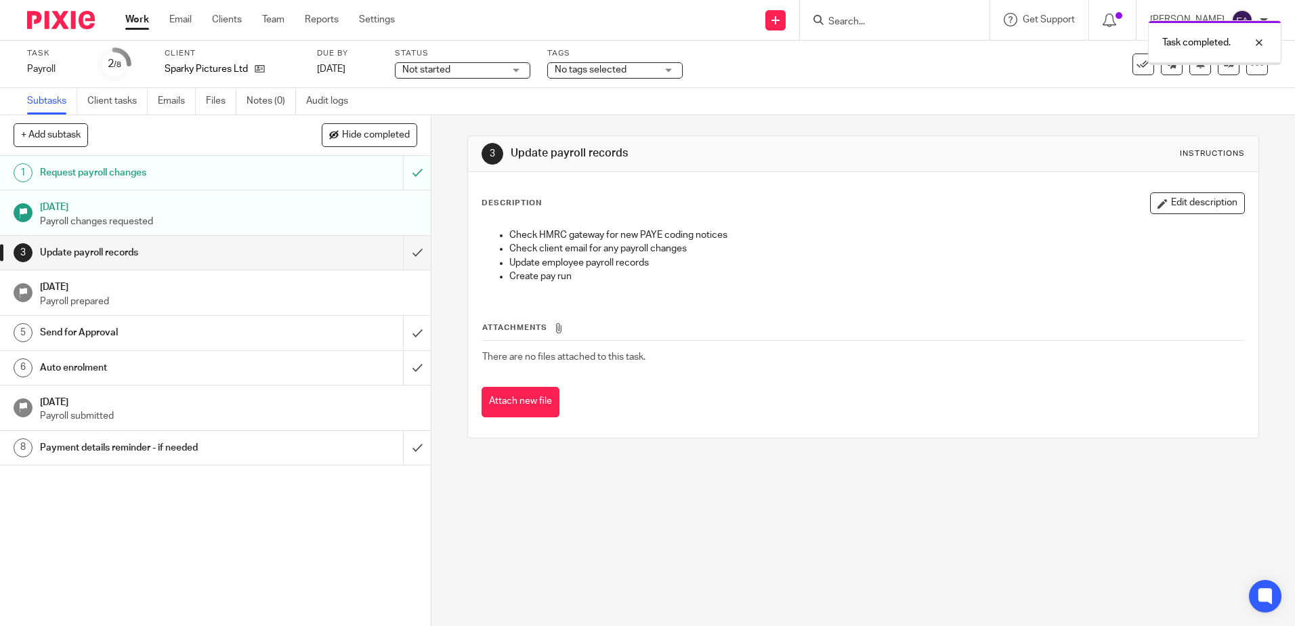
click at [406, 250] on input "submit" at bounding box center [215, 253] width 431 height 34
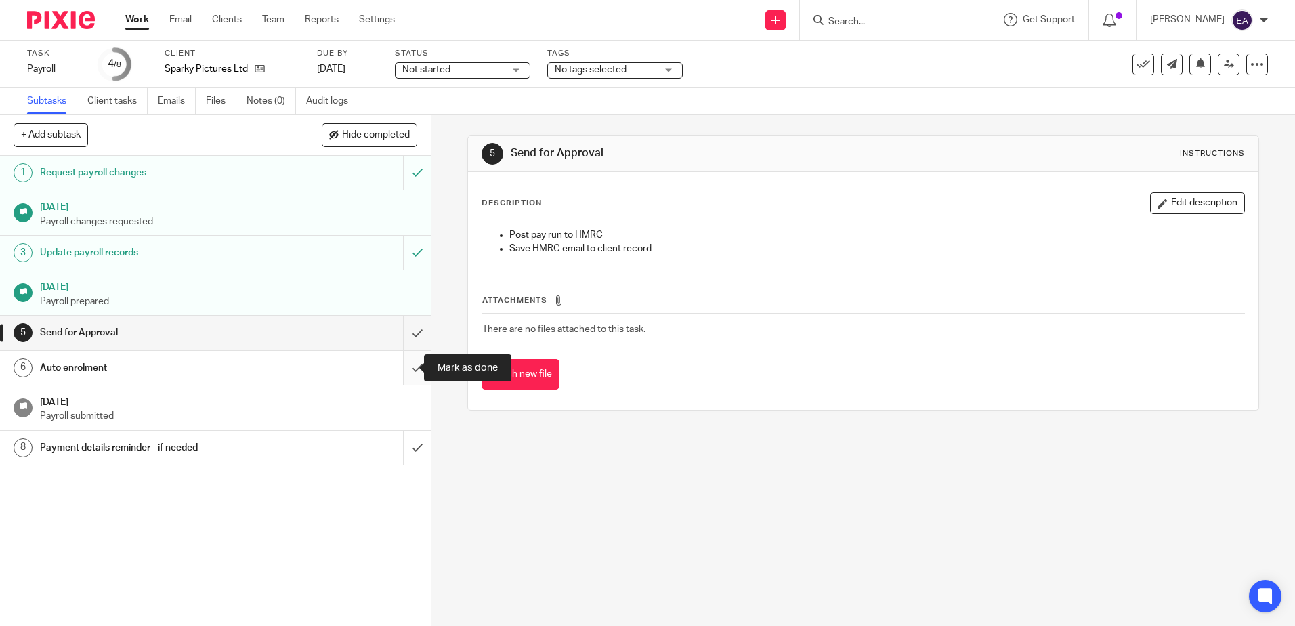
click at [406, 374] on input "submit" at bounding box center [215, 368] width 431 height 34
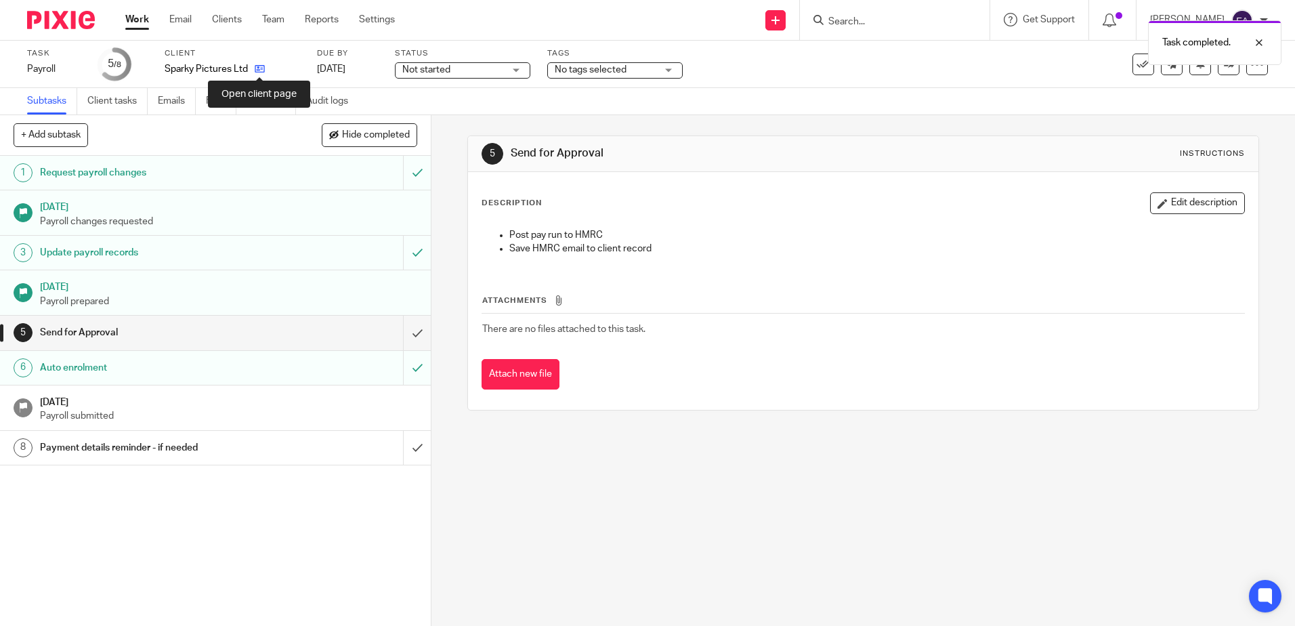
click at [262, 69] on icon at bounding box center [260, 69] width 10 height 10
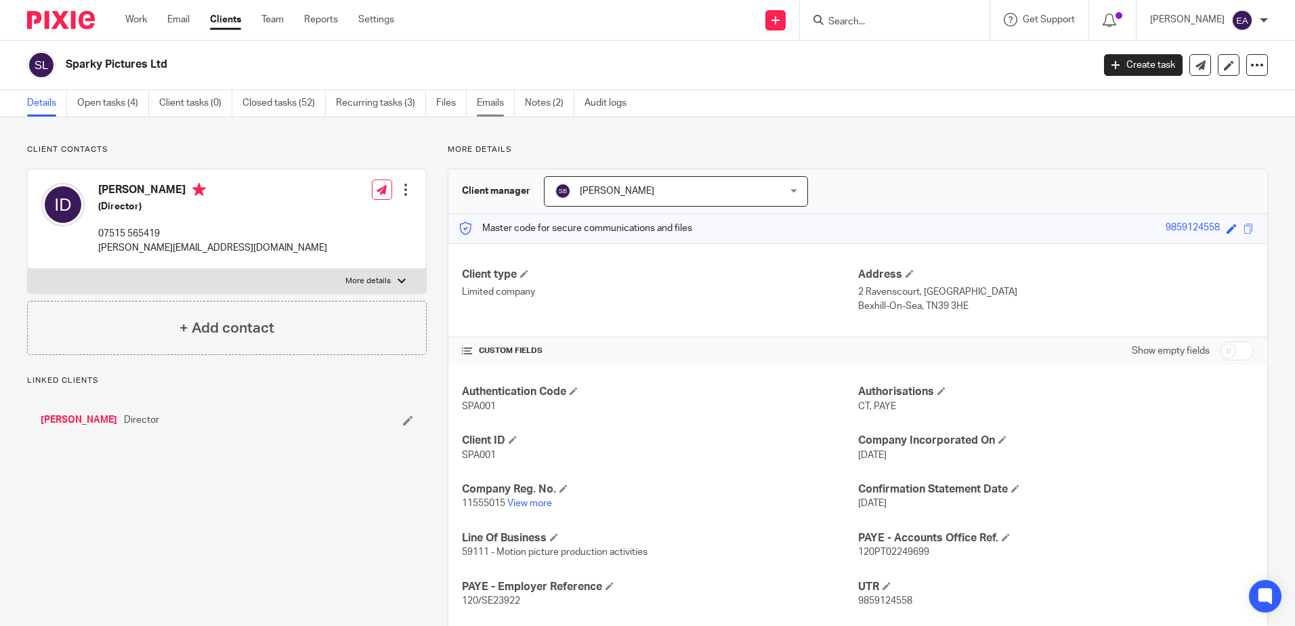
click at [489, 106] on link "Emails" at bounding box center [496, 103] width 38 height 26
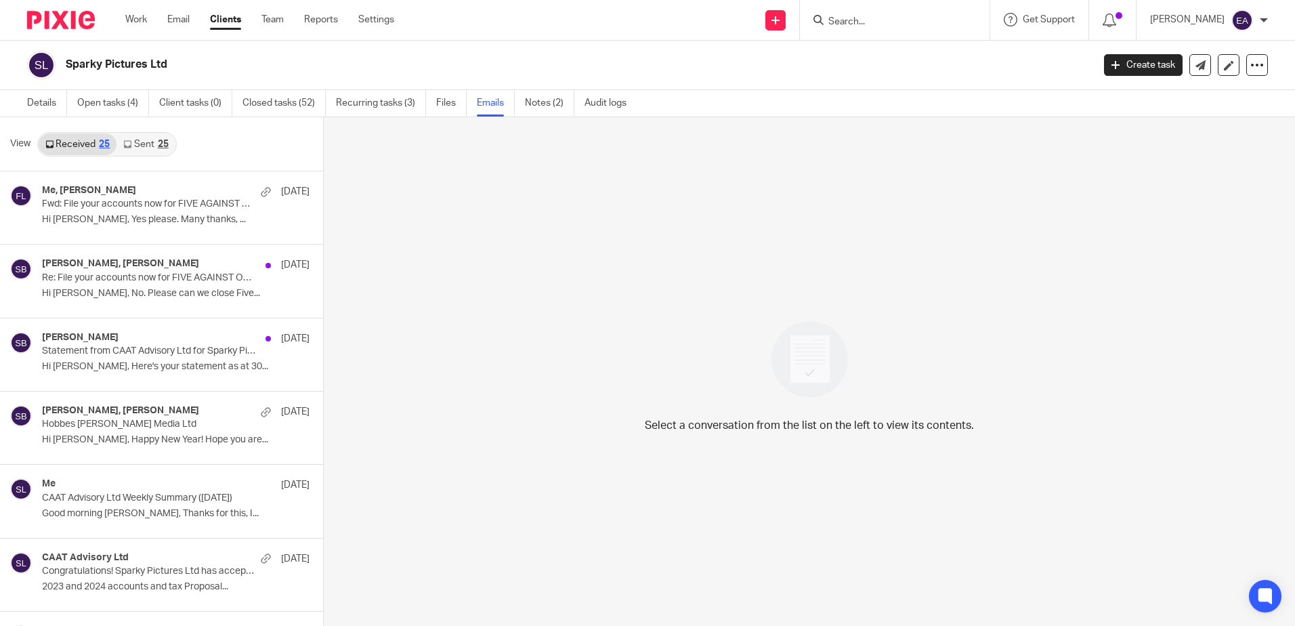
click at [152, 143] on link "Sent 25" at bounding box center [146, 144] width 58 height 22
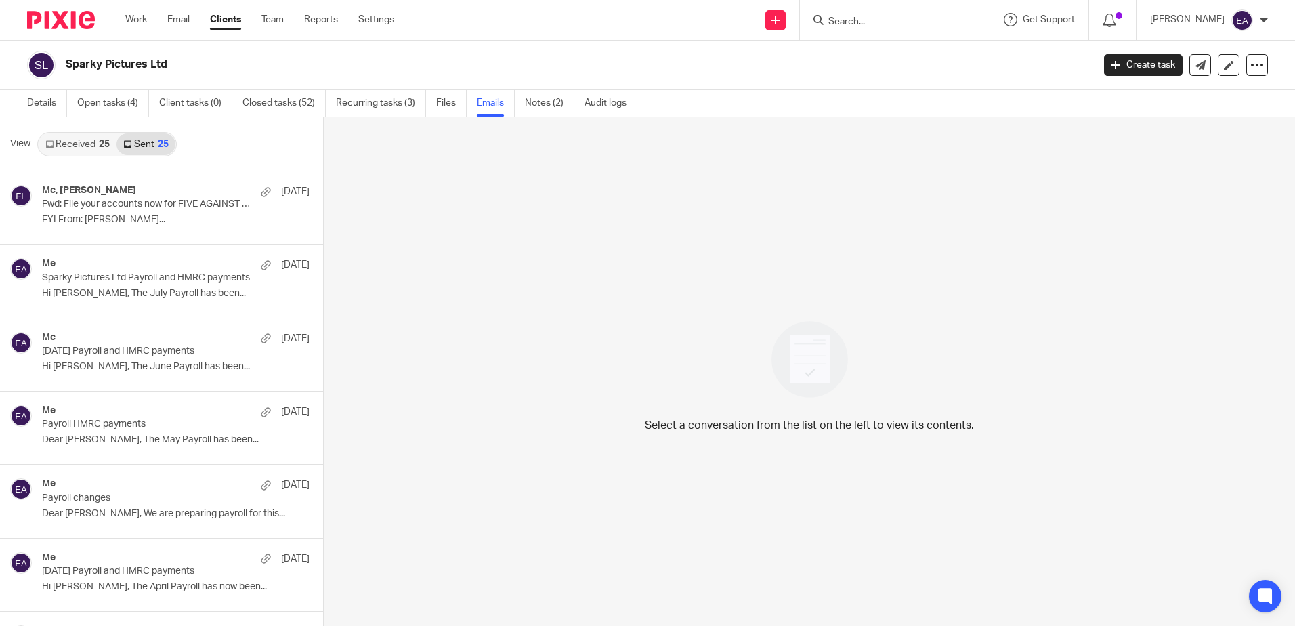
scroll to position [2, 0]
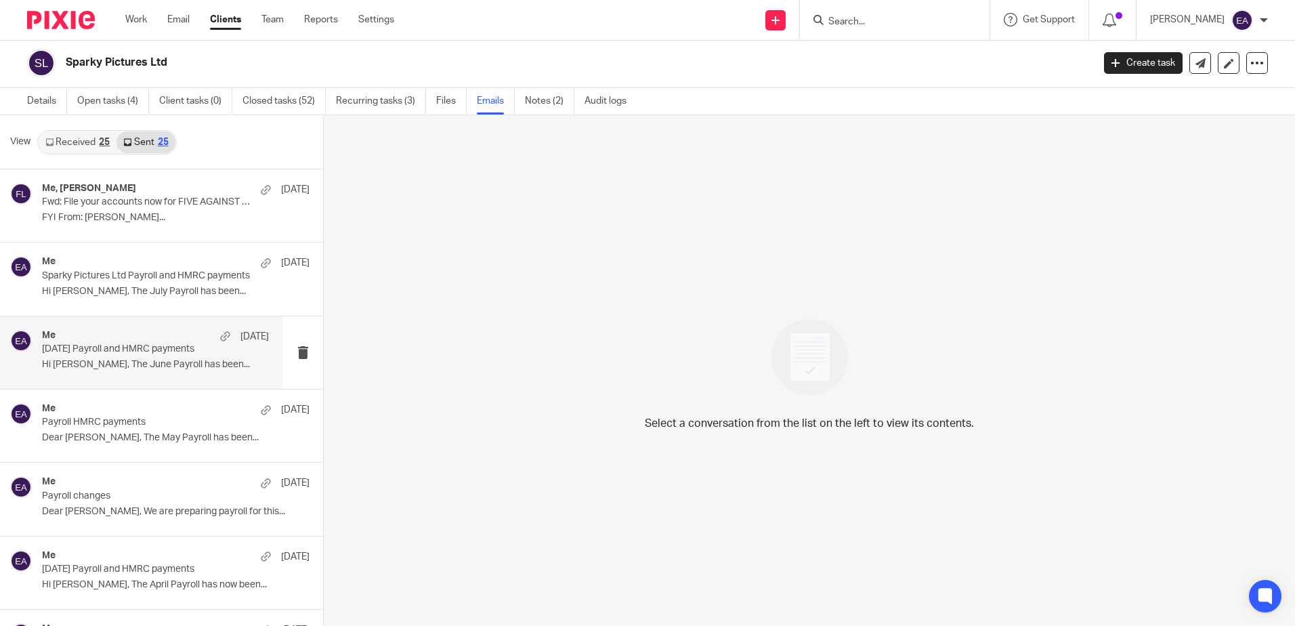
click at [156, 364] on p "Hi Ian, The June Payroll has been..." at bounding box center [155, 365] width 227 height 12
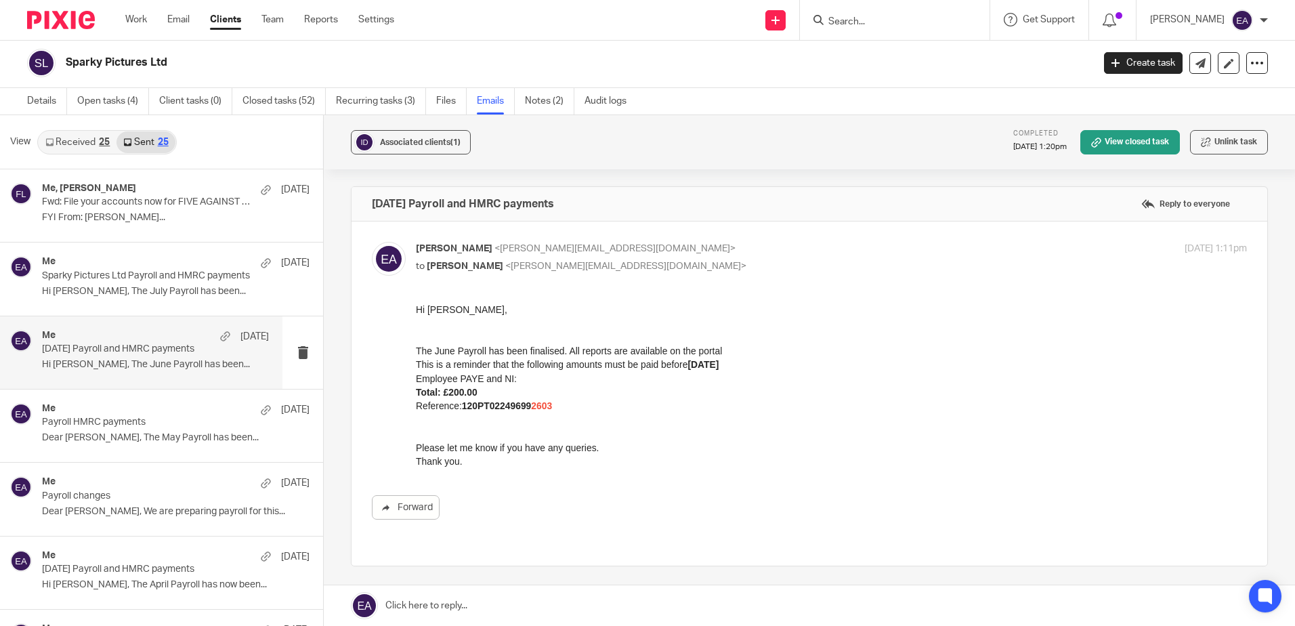
scroll to position [0, 0]
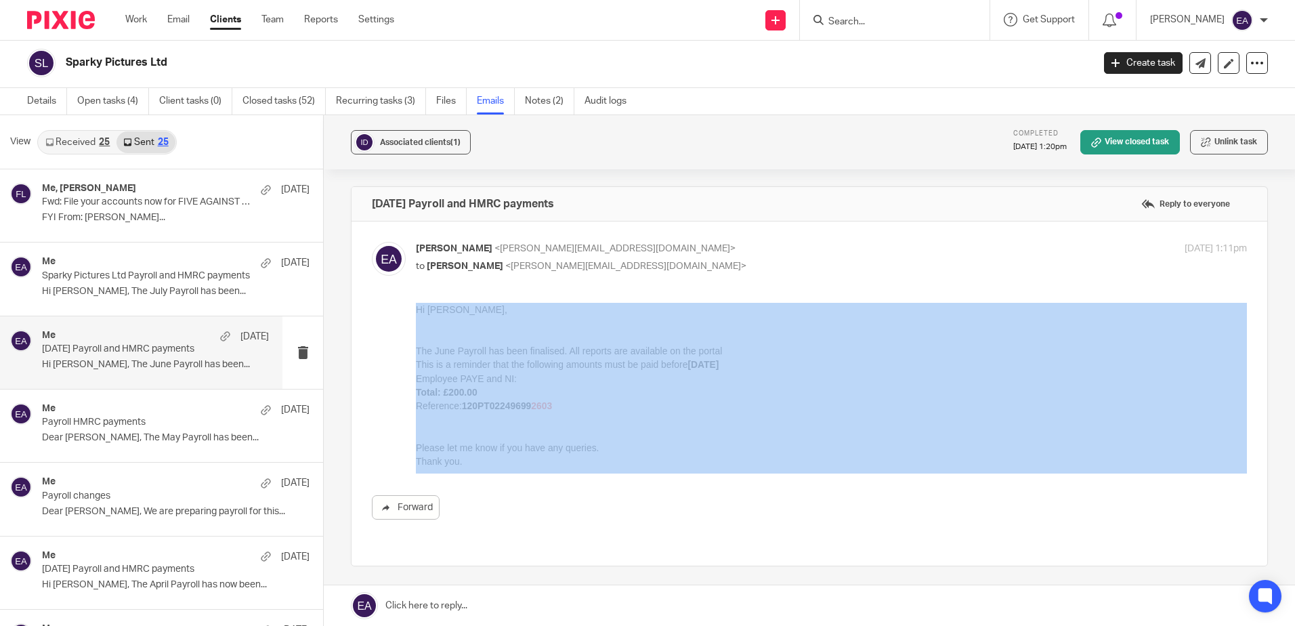
drag, startPoint x: 577, startPoint y: 473, endPoint x: 344, endPoint y: 377, distance: 251.5
click at [344, 377] on div "Associated clients (1) Completed 19 Jun 2025 1:20pm View closed task Unlink tas…" at bounding box center [809, 370] width 971 height 511
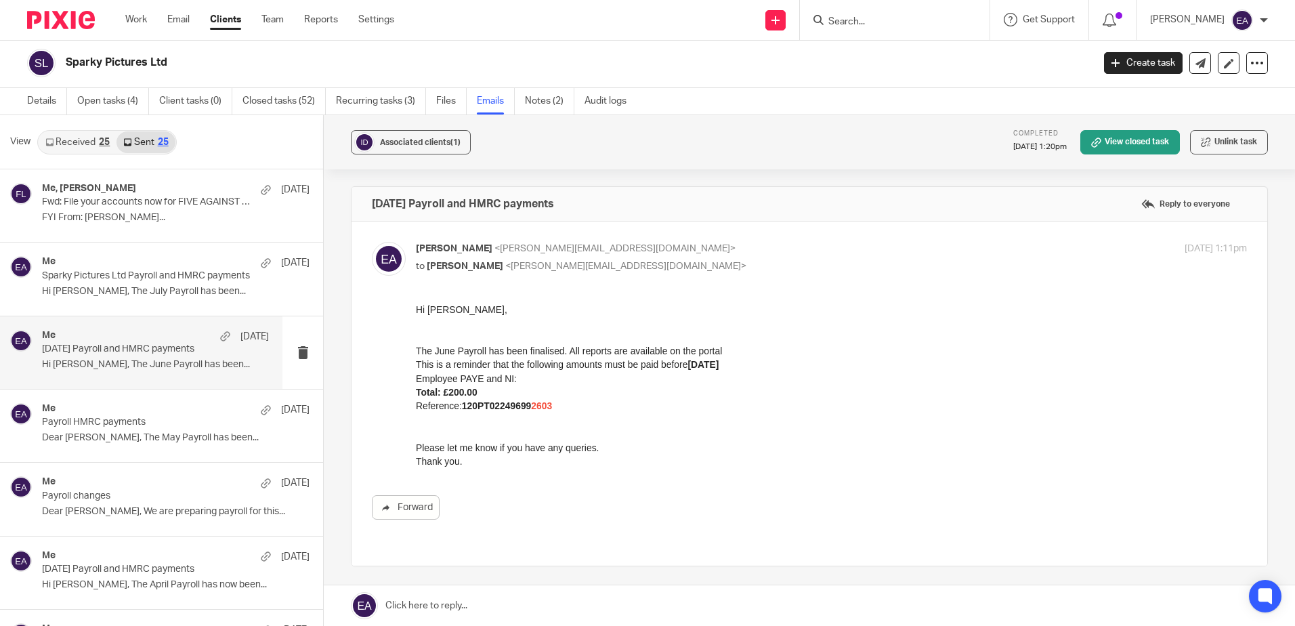
drag, startPoint x: 760, startPoint y: 679, endPoint x: 420, endPoint y: 418, distance: 429.0
click at [420, 418] on p at bounding box center [831, 420] width 831 height 14
click at [104, 106] on link "Open tasks (4)" at bounding box center [113, 101] width 72 height 26
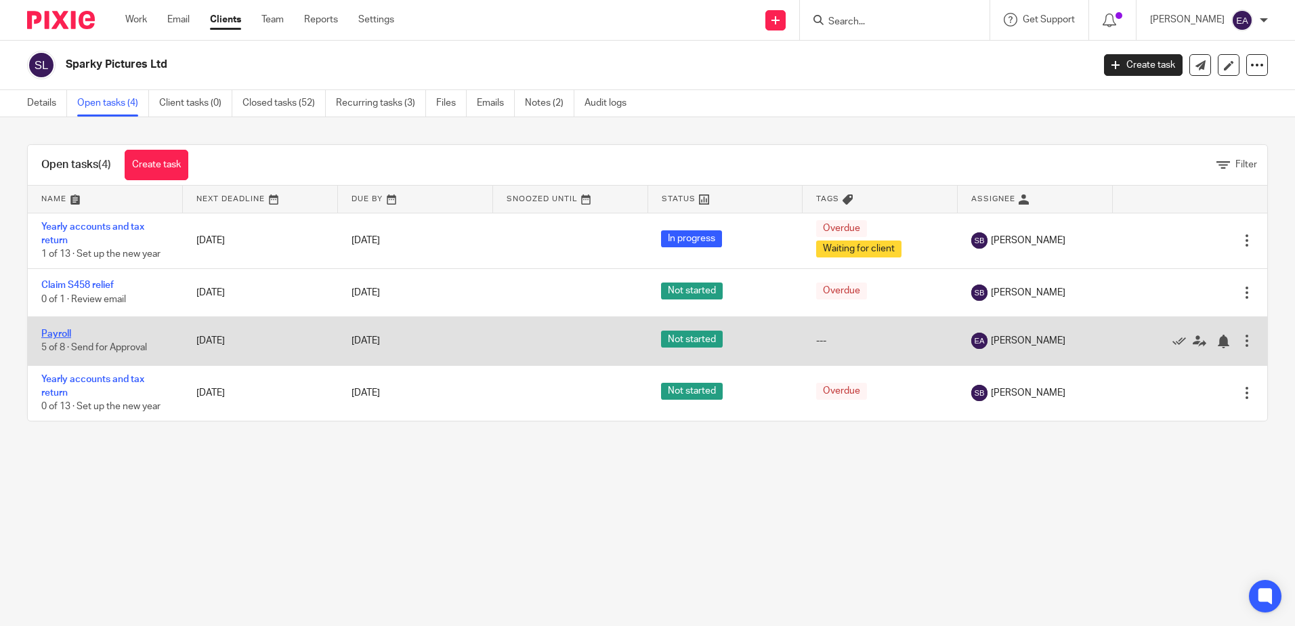
click at [64, 337] on link "Payroll" at bounding box center [56, 333] width 30 height 9
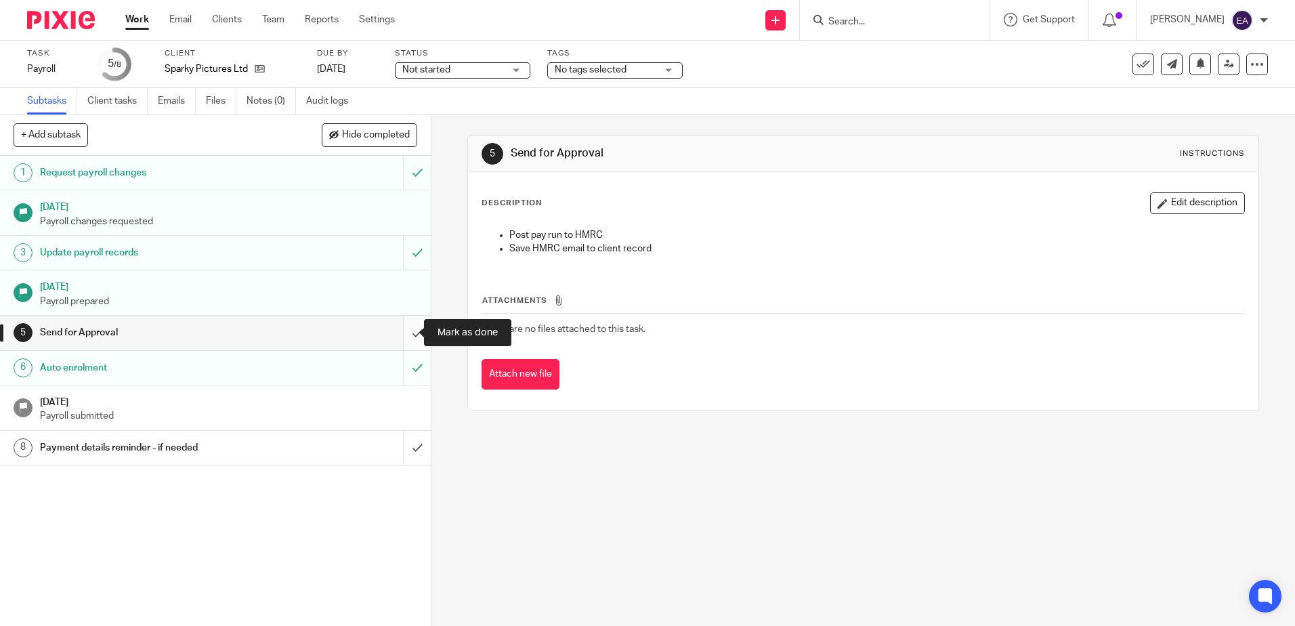
click at [405, 333] on input "submit" at bounding box center [215, 333] width 431 height 34
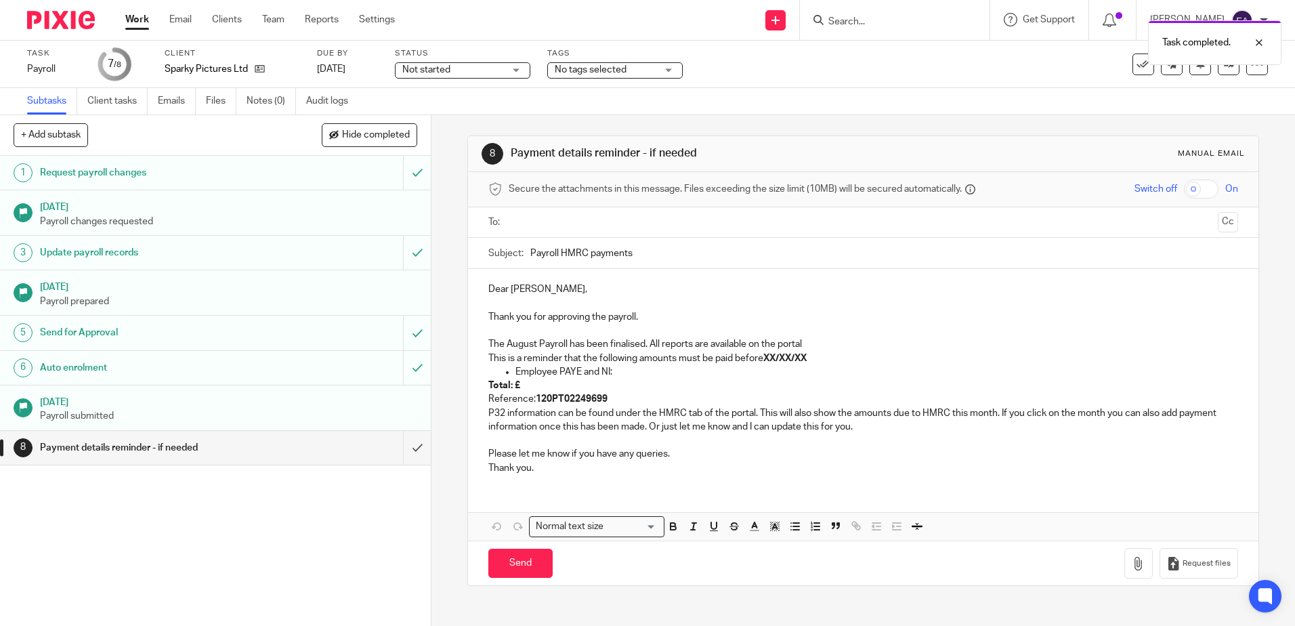
click at [530, 251] on input "Payroll HMRC payments" at bounding box center [883, 253] width 707 height 30
click at [616, 252] on input "[DATE] Payroll HMRC payments" at bounding box center [883, 253] width 707 height 30
type input "[DATE] Payroll and HMRC payments"
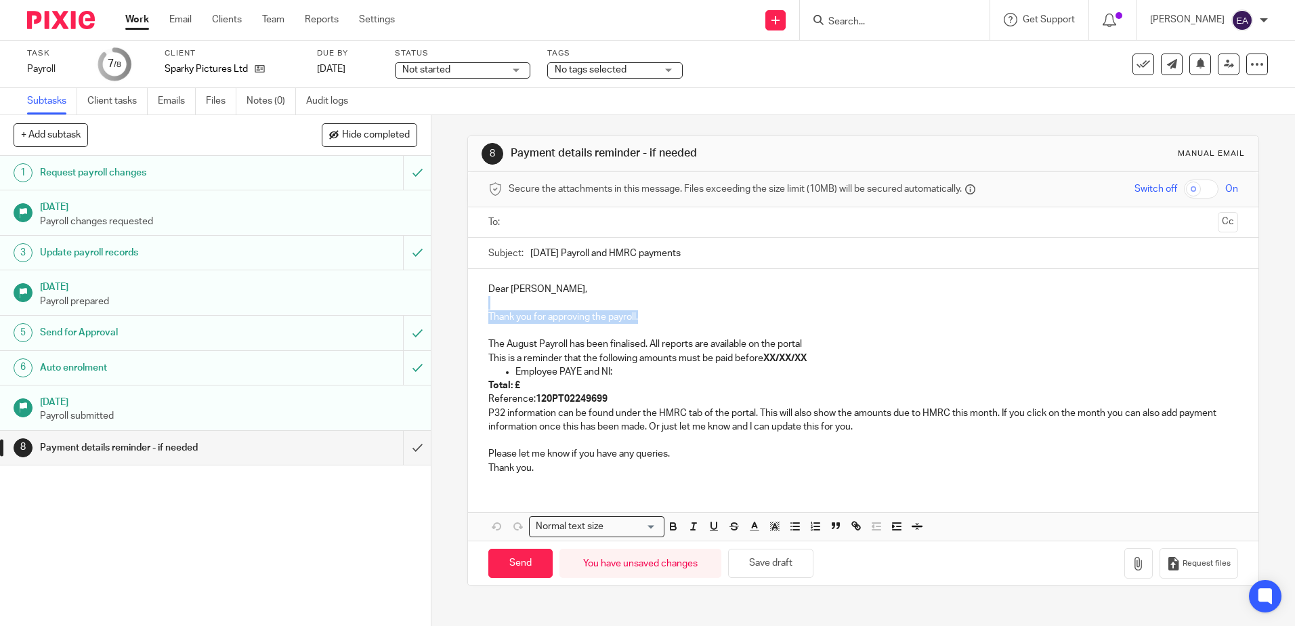
drag, startPoint x: 656, startPoint y: 315, endPoint x: 450, endPoint y: 306, distance: 206.8
click at [446, 307] on div "8 Payment details reminder - if needed Manual email Secure the attachments in t…" at bounding box center [864, 370] width 864 height 511
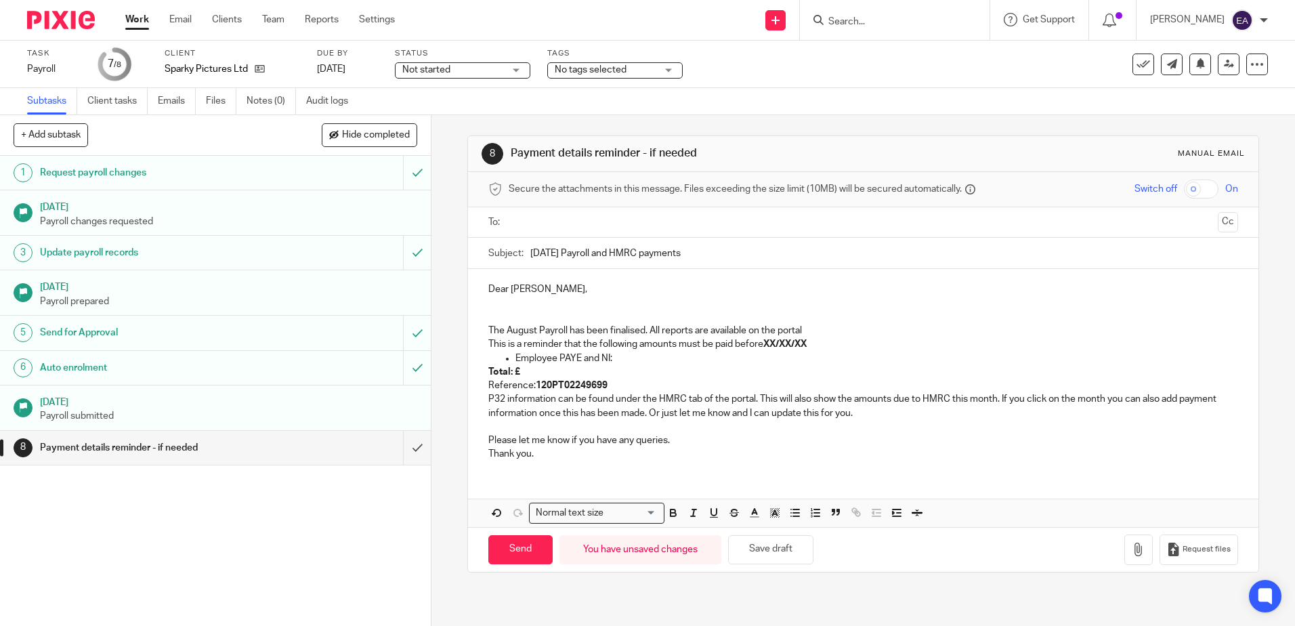
click at [532, 331] on p "The August Payroll has been finalised. All reports are available on the portal" at bounding box center [862, 331] width 749 height 14
click at [646, 329] on p "The August Payroll has been finalised. All reports are available on the portal" at bounding box center [862, 331] width 749 height 14
click at [816, 331] on p "The August Payroll has been finalised. All reports are available on the portal" at bounding box center [862, 331] width 749 height 14
drag, startPoint x: 811, startPoint y: 348, endPoint x: 764, endPoint y: 343, distance: 47.0
click at [764, 343] on strong "XX/XX/XX" at bounding box center [784, 343] width 43 height 9
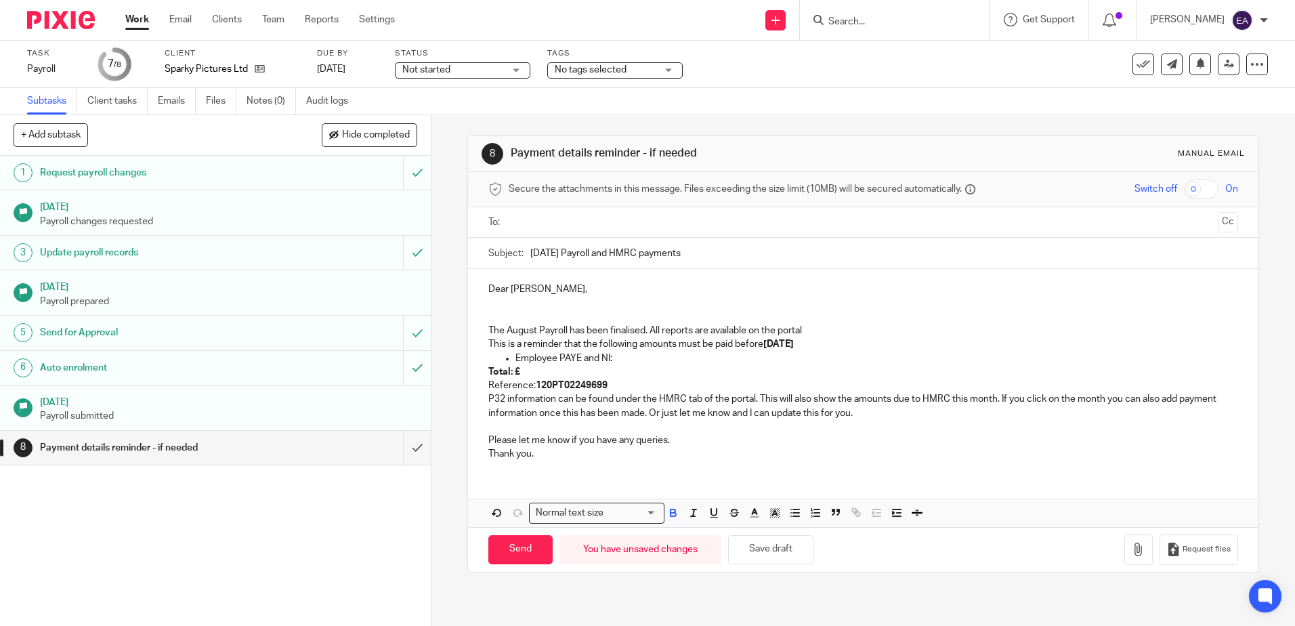
click at [524, 371] on p "Total: £" at bounding box center [862, 372] width 749 height 14
click at [608, 383] on p "Reference: 120PT02249699" at bounding box center [862, 386] width 749 height 14
drag, startPoint x: 631, startPoint y: 384, endPoint x: 606, endPoint y: 385, distance: 25.1
click at [606, 385] on p "Reference: [US_VEHICLE_IDENTIFICATION_NUMBER]" at bounding box center [862, 386] width 749 height 14
click at [753, 510] on icon "button" at bounding box center [755, 513] width 12 height 12
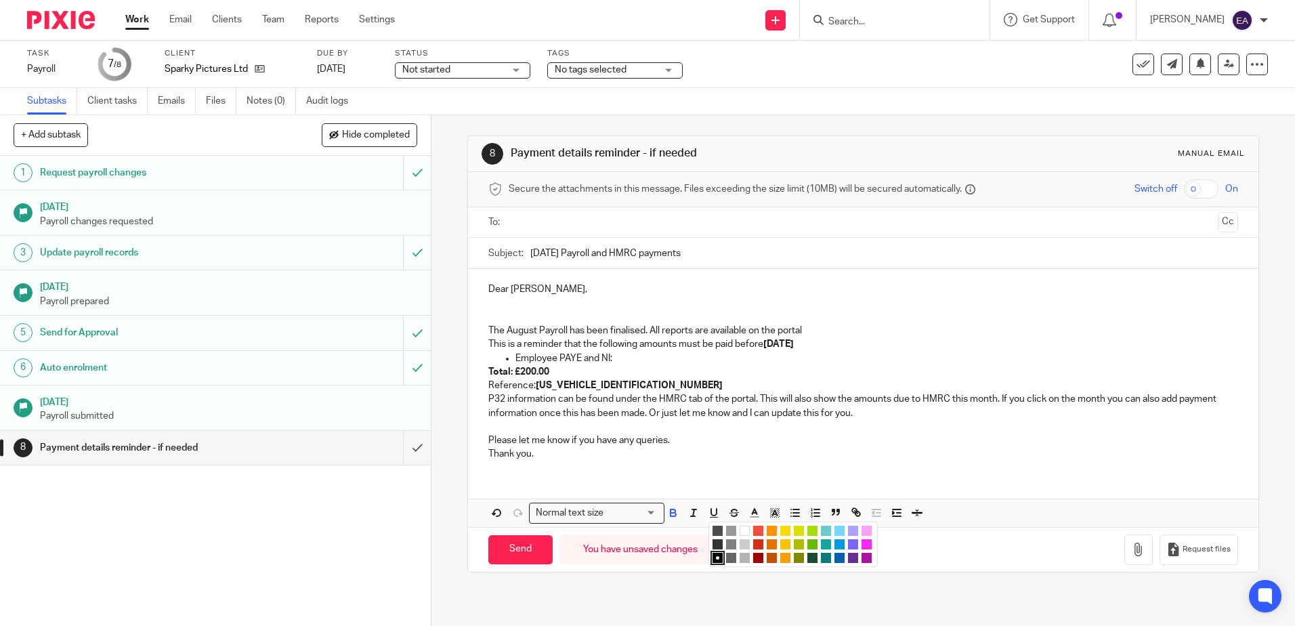
click at [756, 527] on li "color:#F44E3B" at bounding box center [758, 531] width 10 height 10
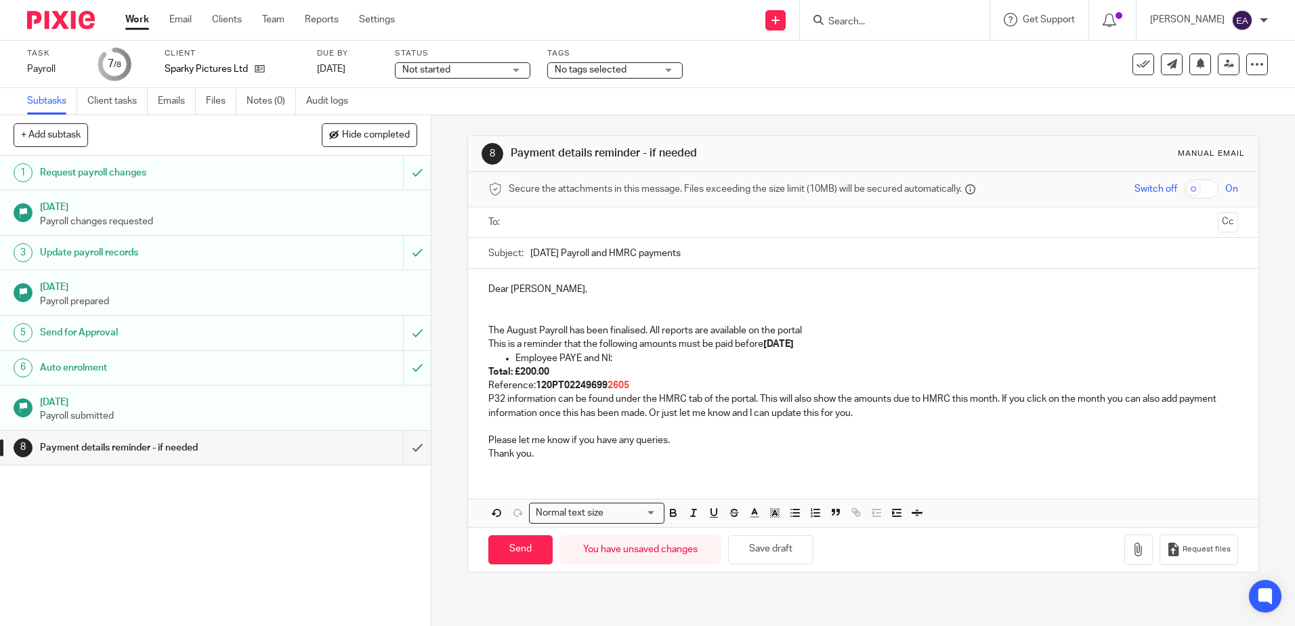
click at [679, 436] on p "Please let me know if you have any queries." at bounding box center [862, 441] width 749 height 14
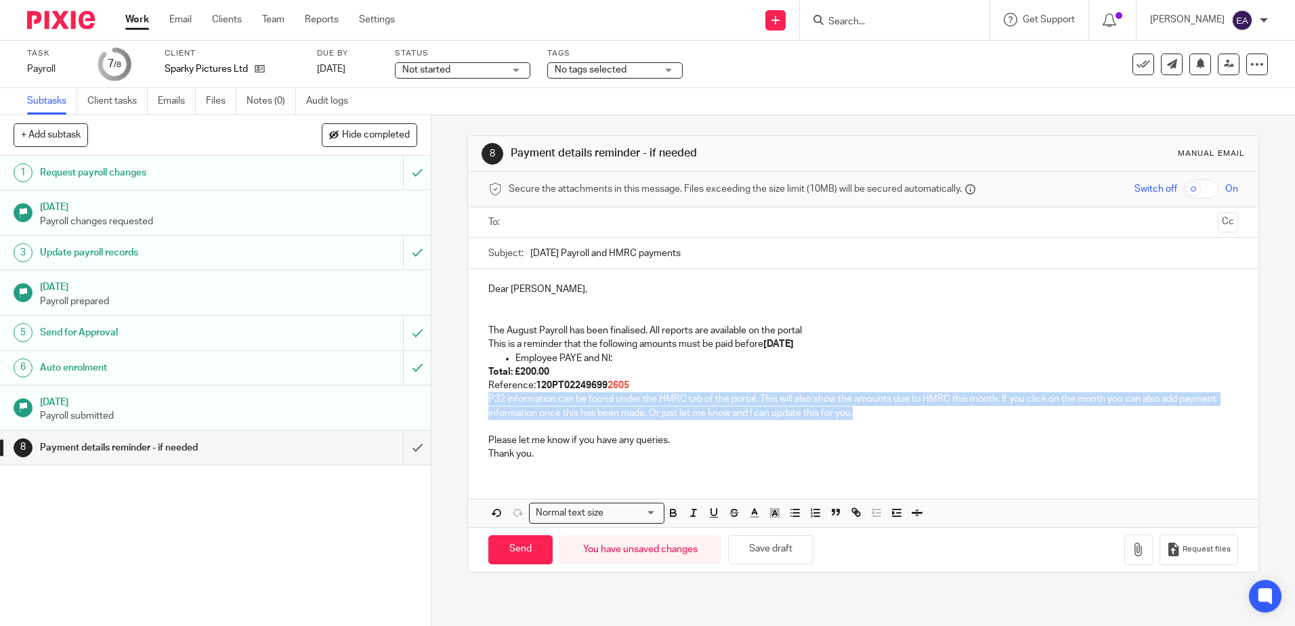
drag, startPoint x: 868, startPoint y: 415, endPoint x: 467, endPoint y: 395, distance: 400.9
click at [468, 395] on div "Dear [PERSON_NAME], The August Payroll has been finalised. All reports are avai…" at bounding box center [863, 370] width 790 height 202
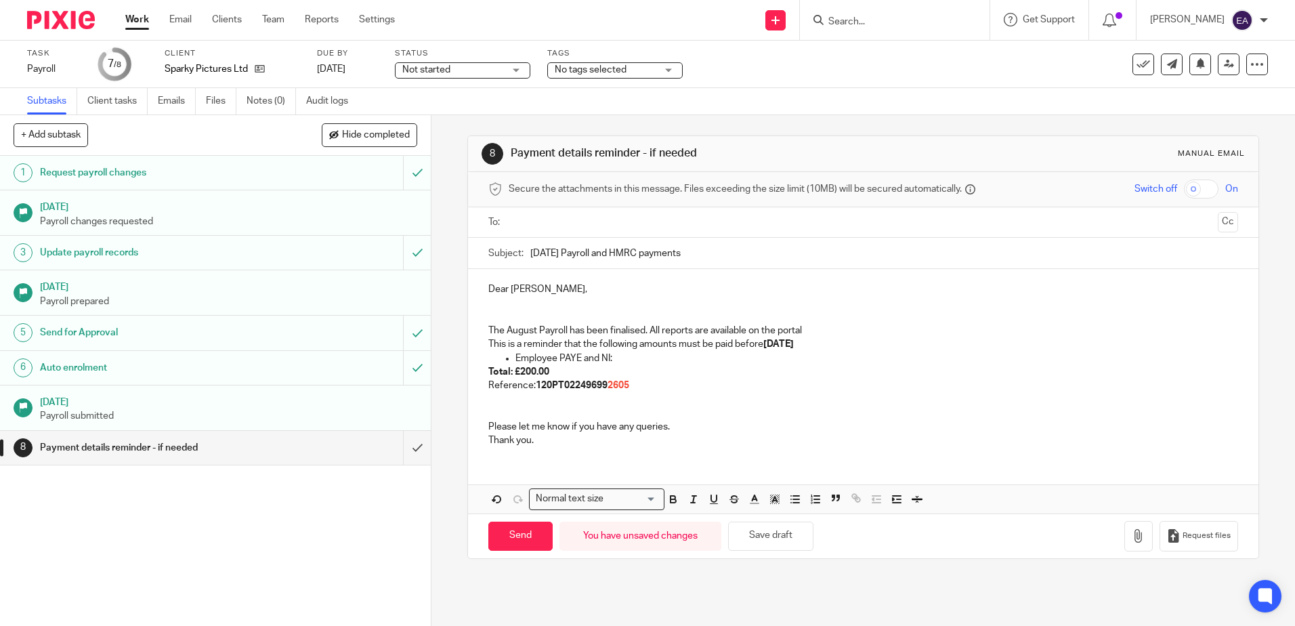
click at [497, 402] on p at bounding box center [862, 399] width 749 height 14
click at [488, 423] on p "Please let me know if you have any queries." at bounding box center [862, 427] width 749 height 14
click at [484, 429] on div "Dear Ian, The August Payroll has been finalised. All reports are available on t…" at bounding box center [863, 363] width 790 height 188
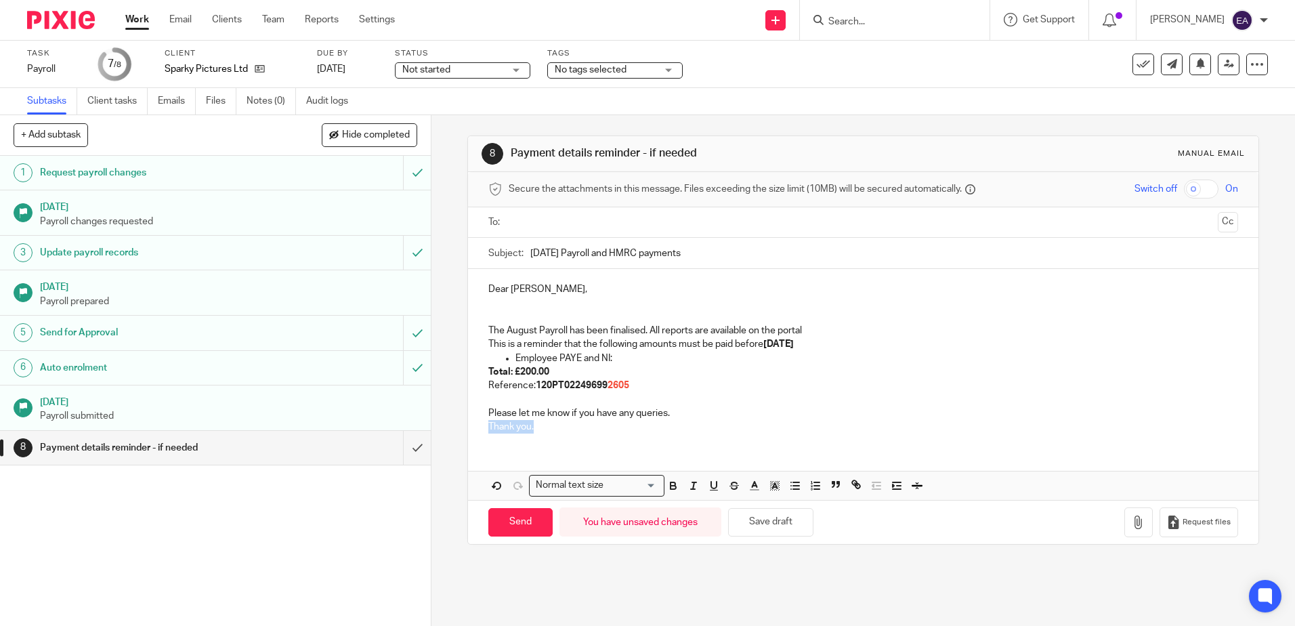
drag, startPoint x: 530, startPoint y: 430, endPoint x: 479, endPoint y: 426, distance: 51.6
click at [479, 426] on div "Dear Ian, The August Payroll has been finalised. All reports are available on t…" at bounding box center [863, 356] width 790 height 175
click at [658, 328] on p "The August Payroll has been finalised. All reports are available on the portal" at bounding box center [862, 331] width 749 height 14
click at [520, 218] on input "text" at bounding box center [863, 223] width 698 height 16
click at [513, 527] on input "Send" at bounding box center [520, 525] width 64 height 29
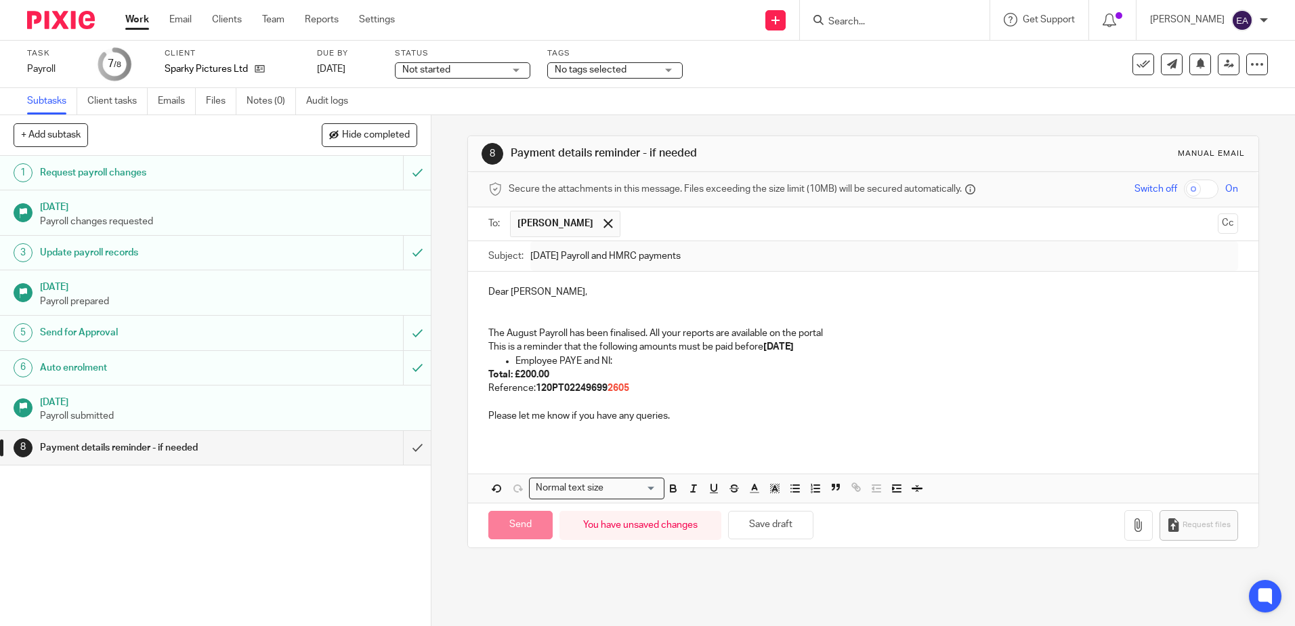
type input "Sent"
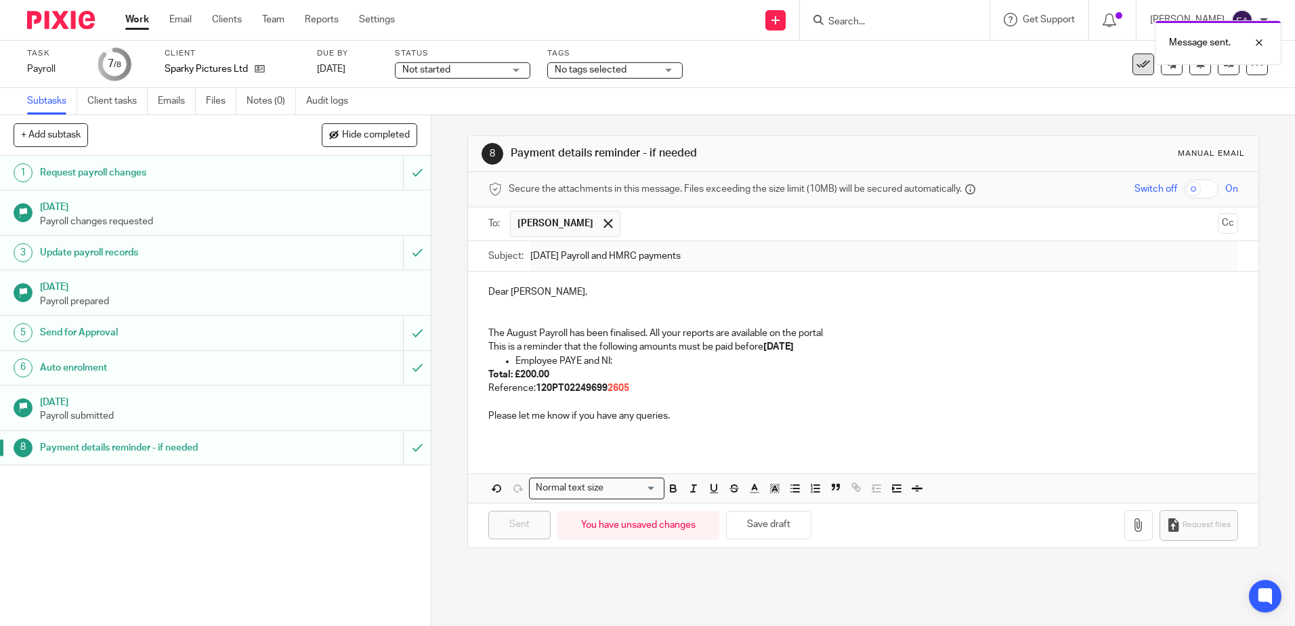
click at [1137, 66] on icon at bounding box center [1144, 65] width 14 height 14
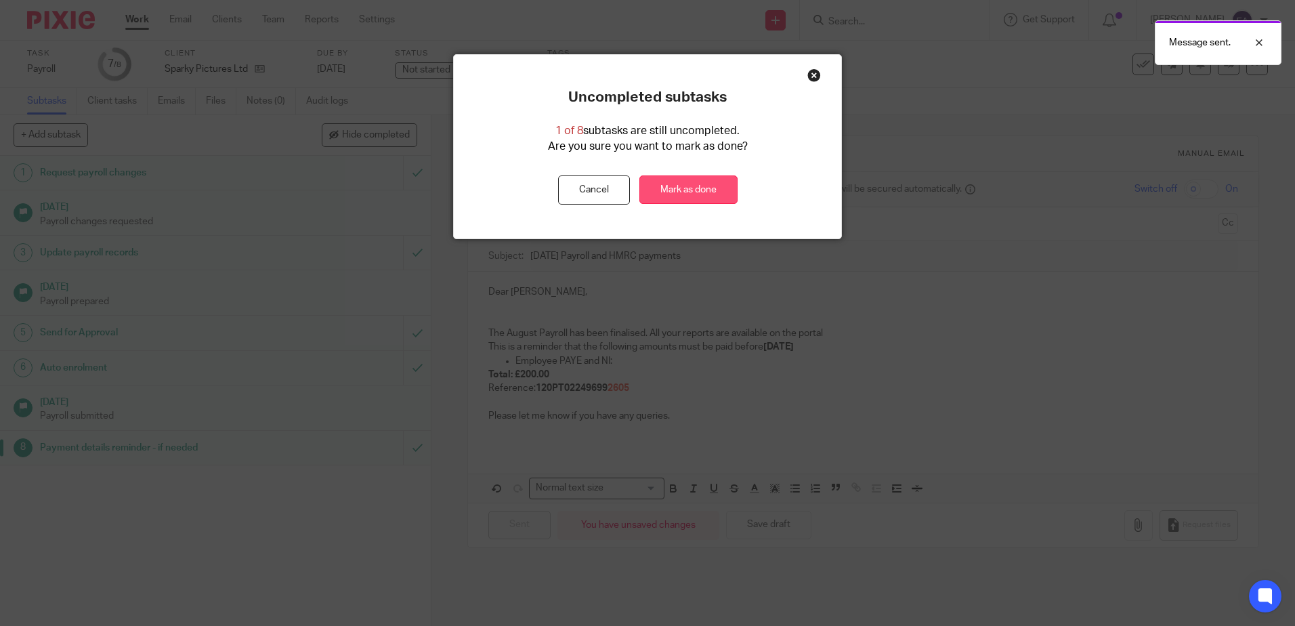
click at [694, 193] on link "Mark as done" at bounding box center [689, 189] width 98 height 29
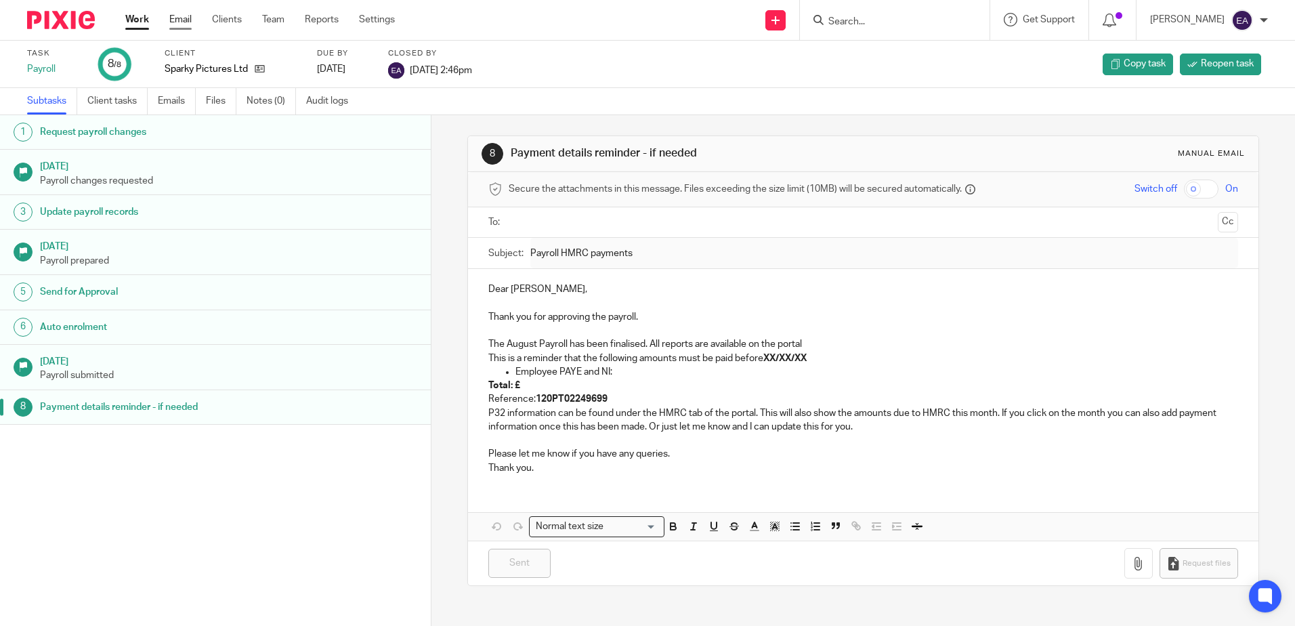
click at [180, 18] on link "Email" at bounding box center [180, 20] width 22 height 14
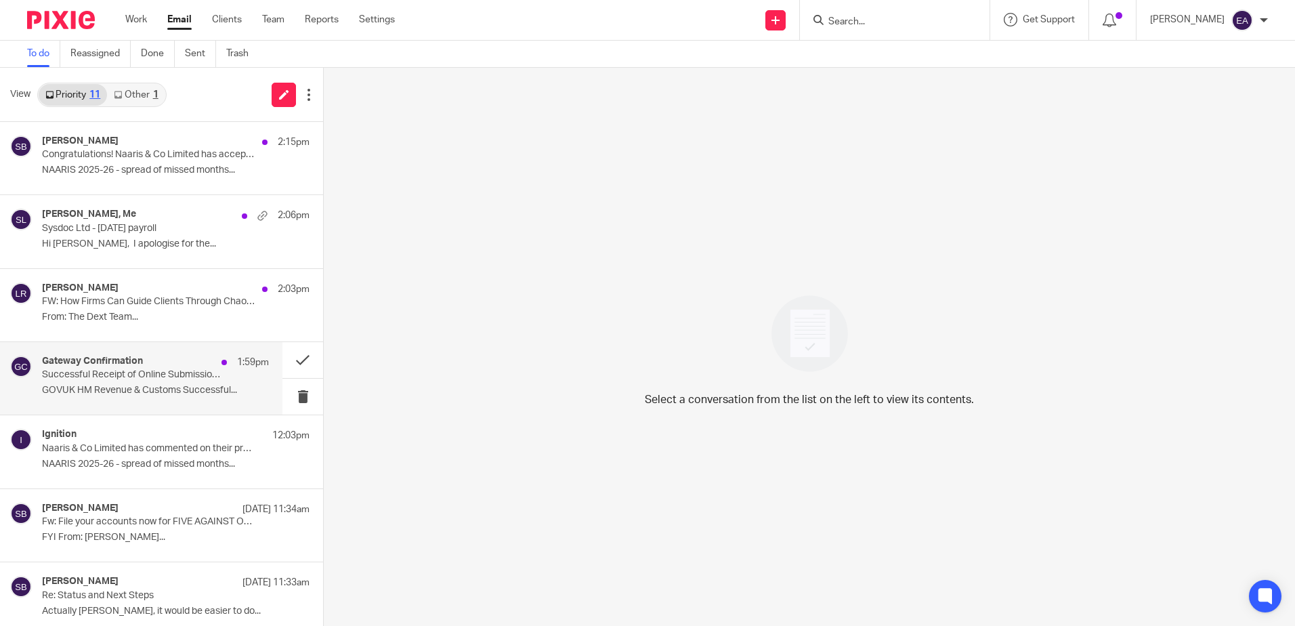
click at [132, 392] on p "GOVUK HM Revenue & Customs Successful..." at bounding box center [155, 391] width 227 height 12
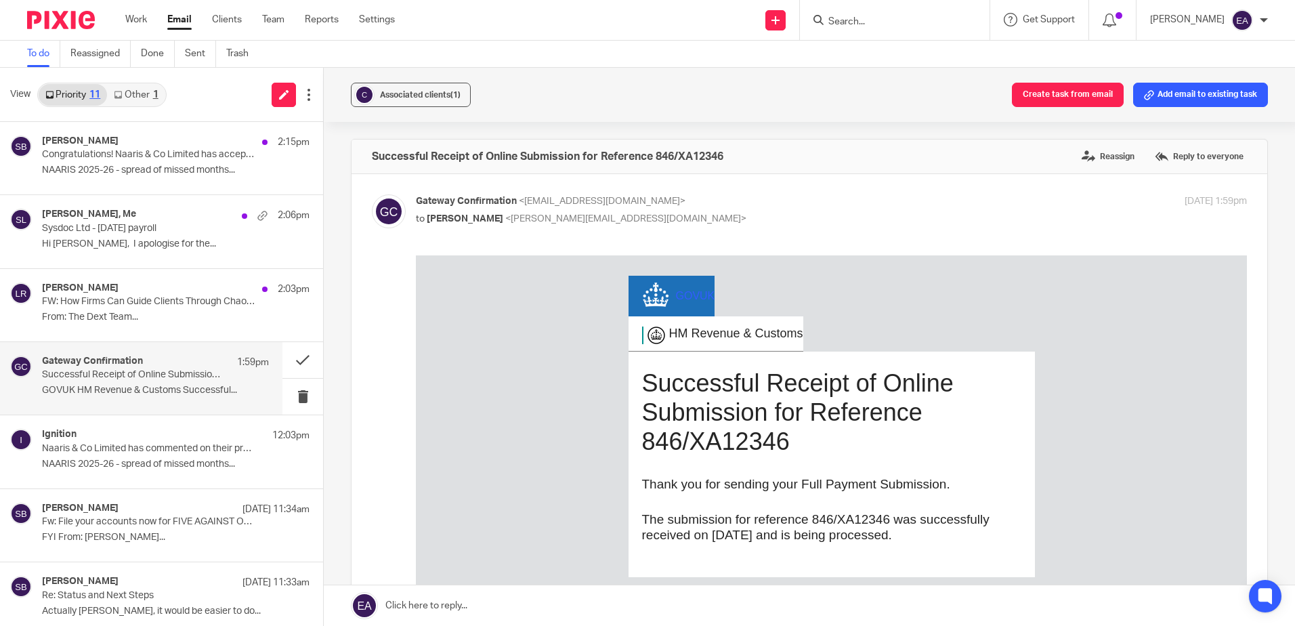
click at [133, 91] on link "Other 1" at bounding box center [136, 95] width 58 height 22
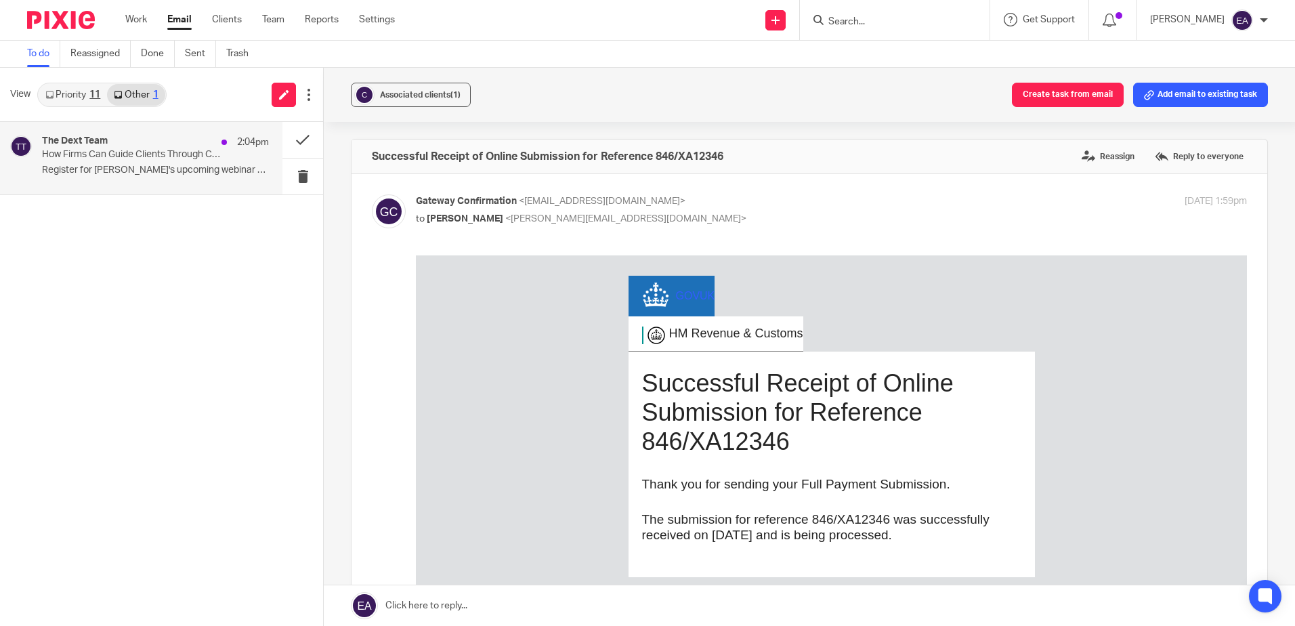
click at [143, 148] on div "The Dext Team 2:04pm" at bounding box center [155, 142] width 227 height 14
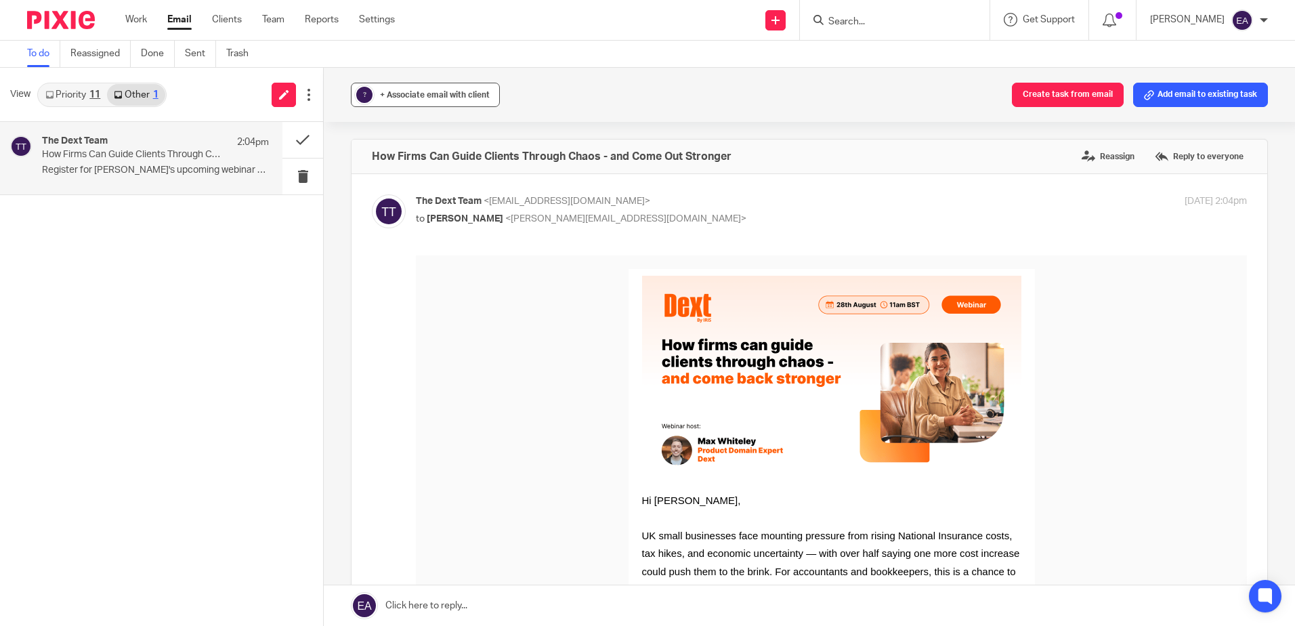
click at [397, 98] on span "+ Associate email with client" at bounding box center [435, 95] width 110 height 8
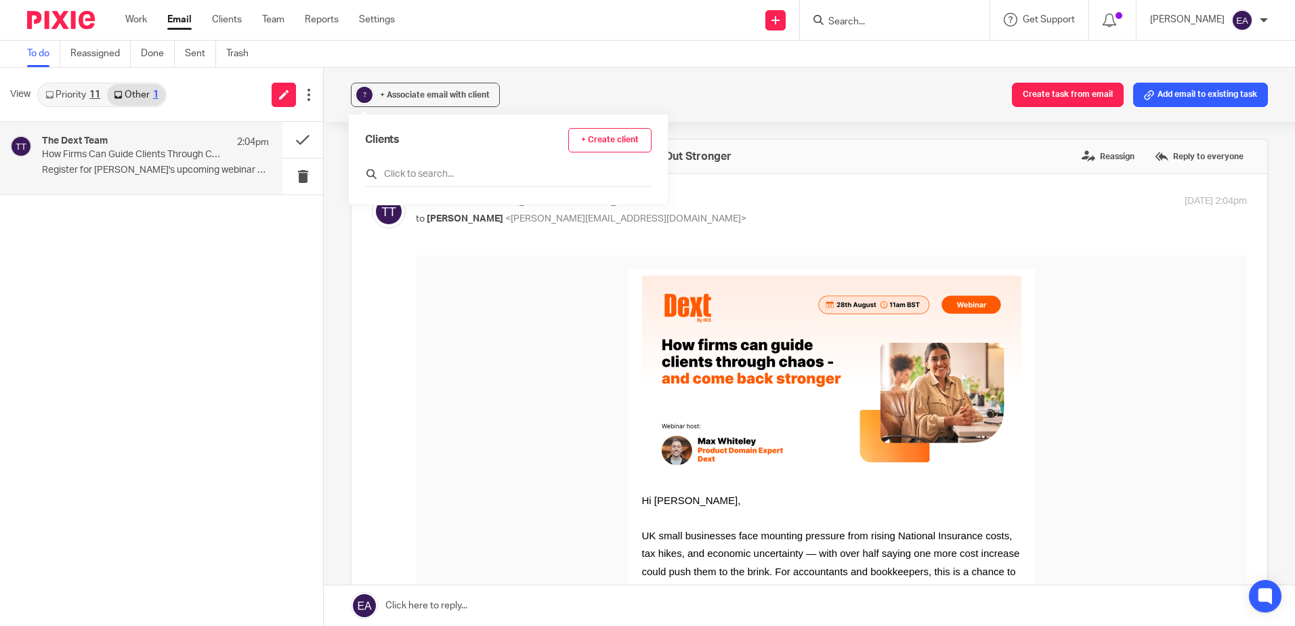
click at [404, 175] on input "text" at bounding box center [508, 174] width 287 height 14
type input "dext"
click at [373, 233] on input "checkbox" at bounding box center [370, 235] width 10 height 10
checkbox input "true"
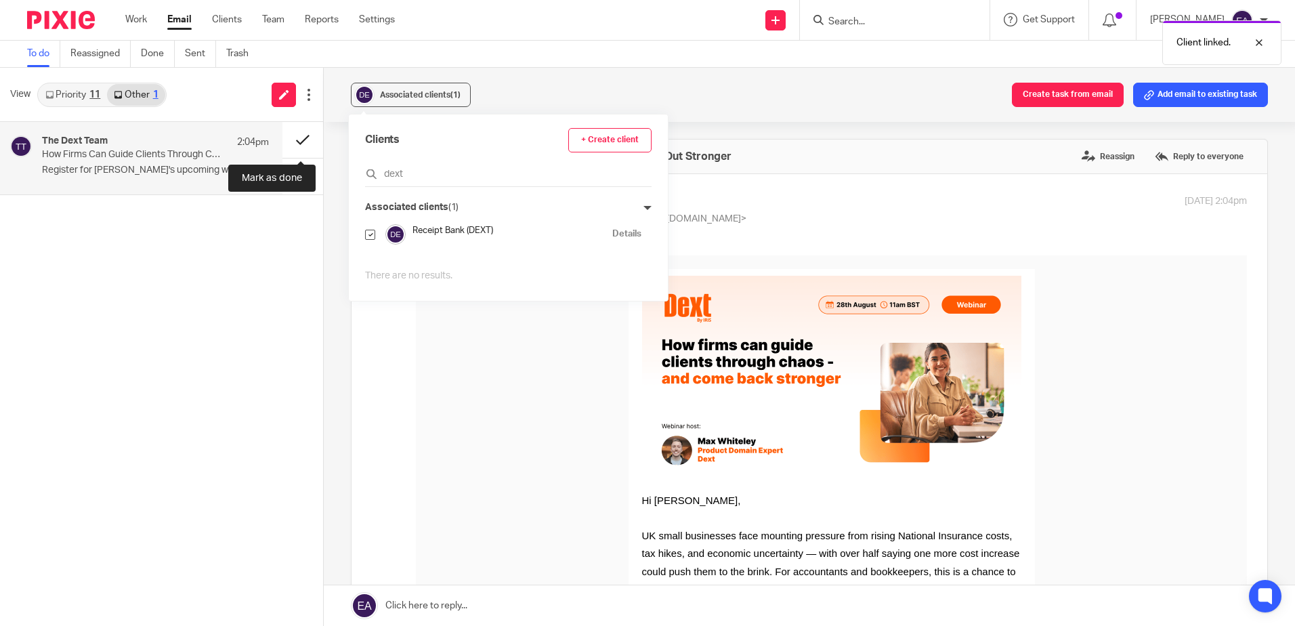
click at [296, 142] on button at bounding box center [303, 140] width 41 height 36
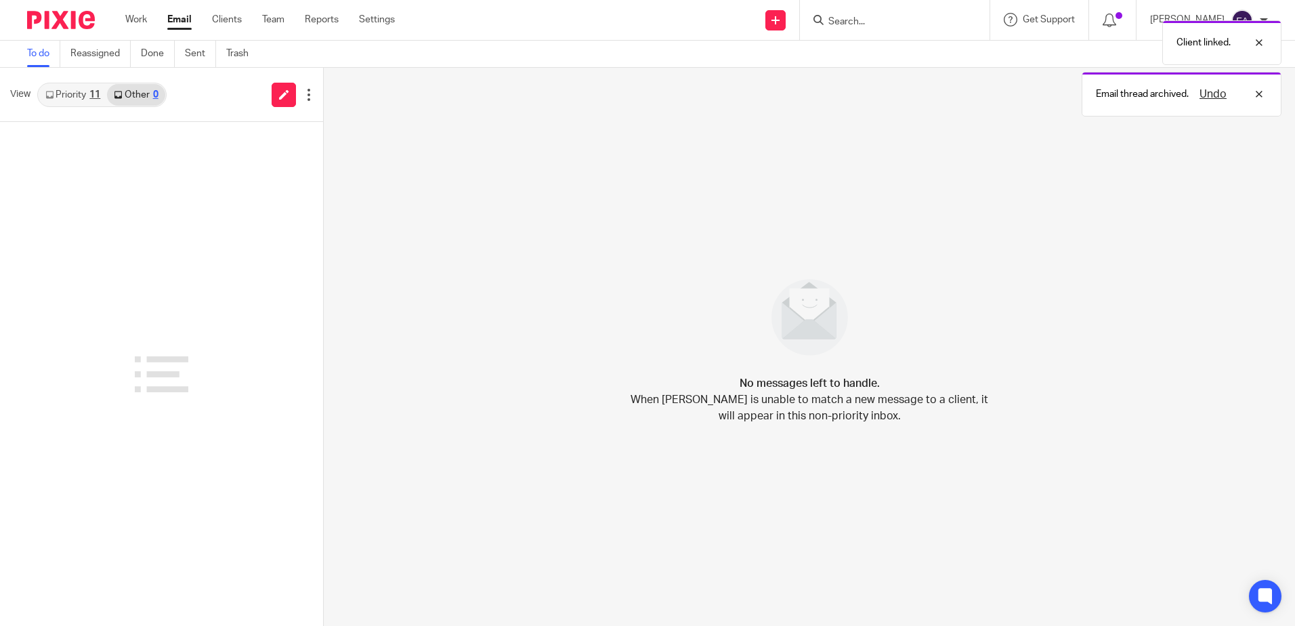
click at [85, 97] on link "Priority 11" at bounding box center [73, 95] width 68 height 22
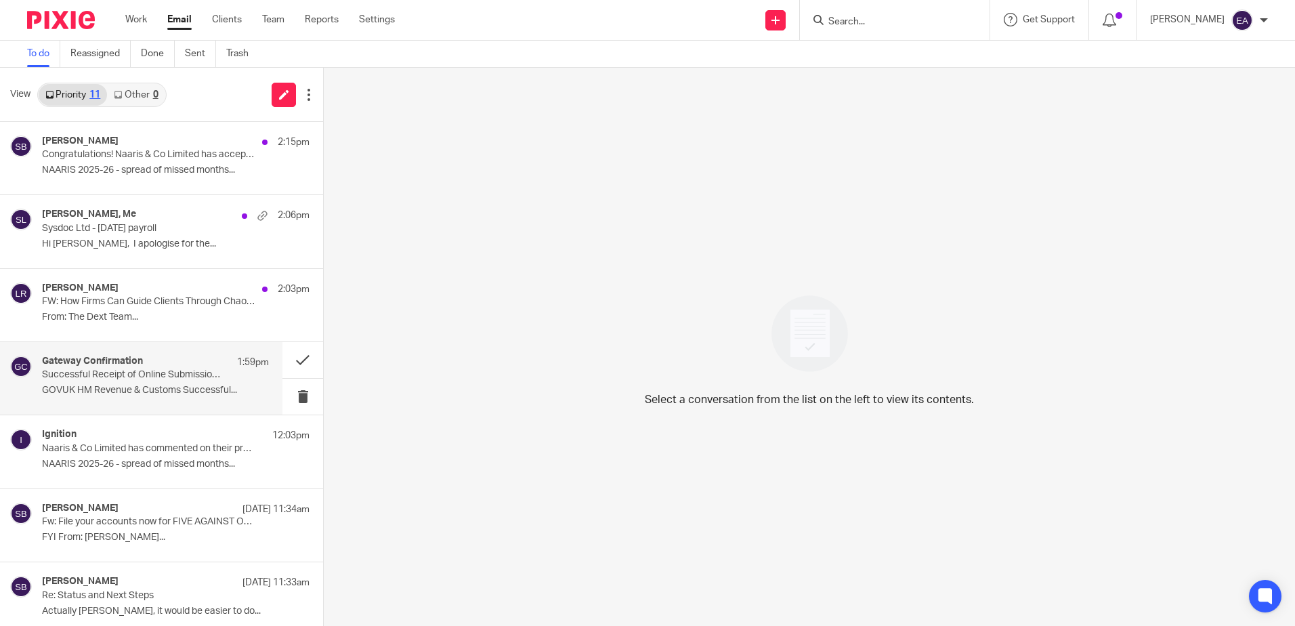
click at [144, 395] on p "GOVUK HM Revenue & Customs Successful..." at bounding box center [155, 391] width 227 height 12
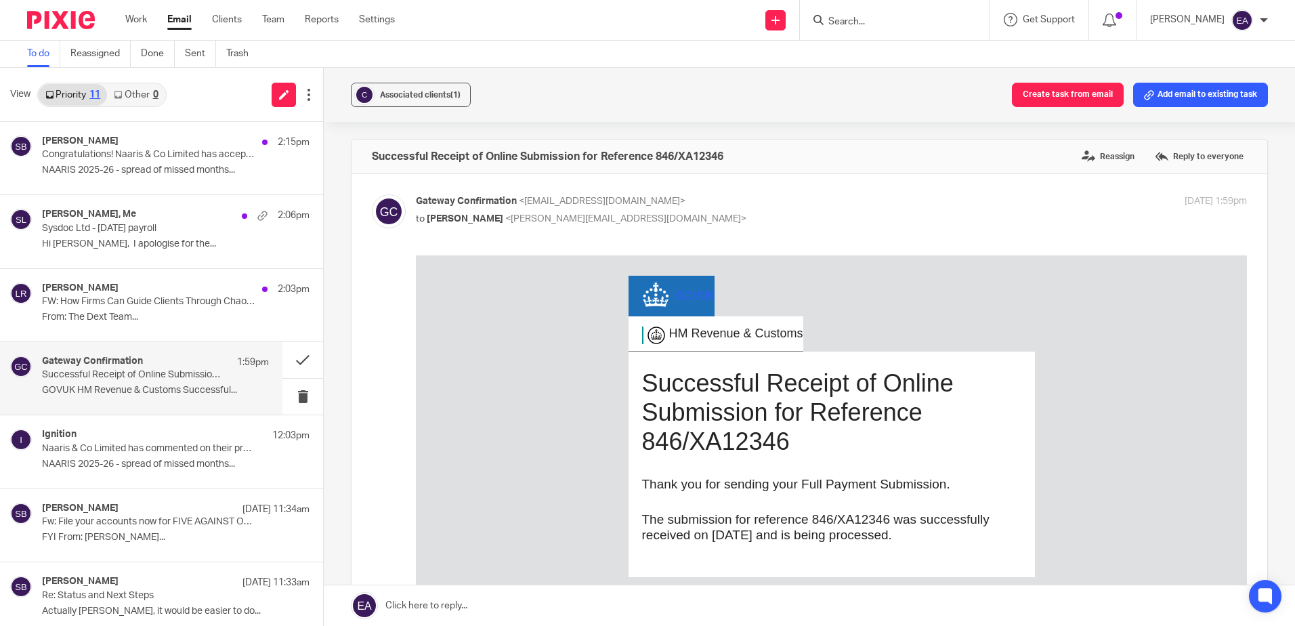
click at [879, 24] on input "Search" at bounding box center [888, 22] width 122 height 12
type input "lagan"
click at [906, 60] on link at bounding box center [938, 58] width 229 height 31
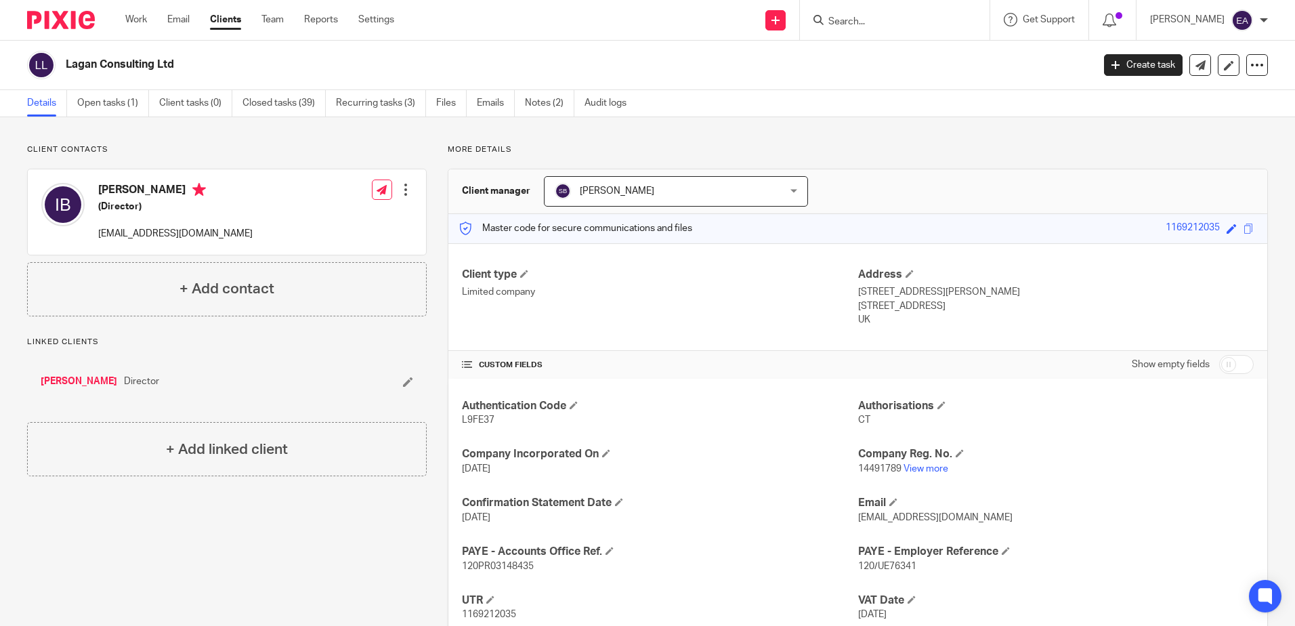
click at [860, 16] on input "Search" at bounding box center [888, 22] width 122 height 12
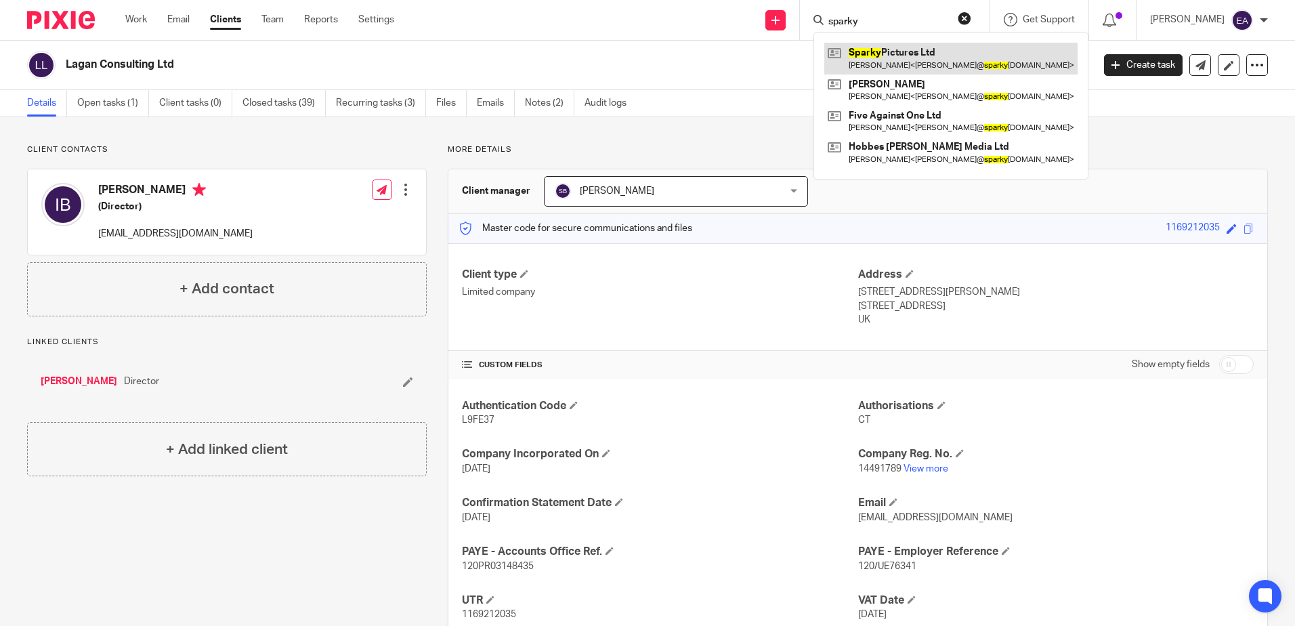
type input "sparky"
click at [891, 47] on link at bounding box center [950, 58] width 253 height 31
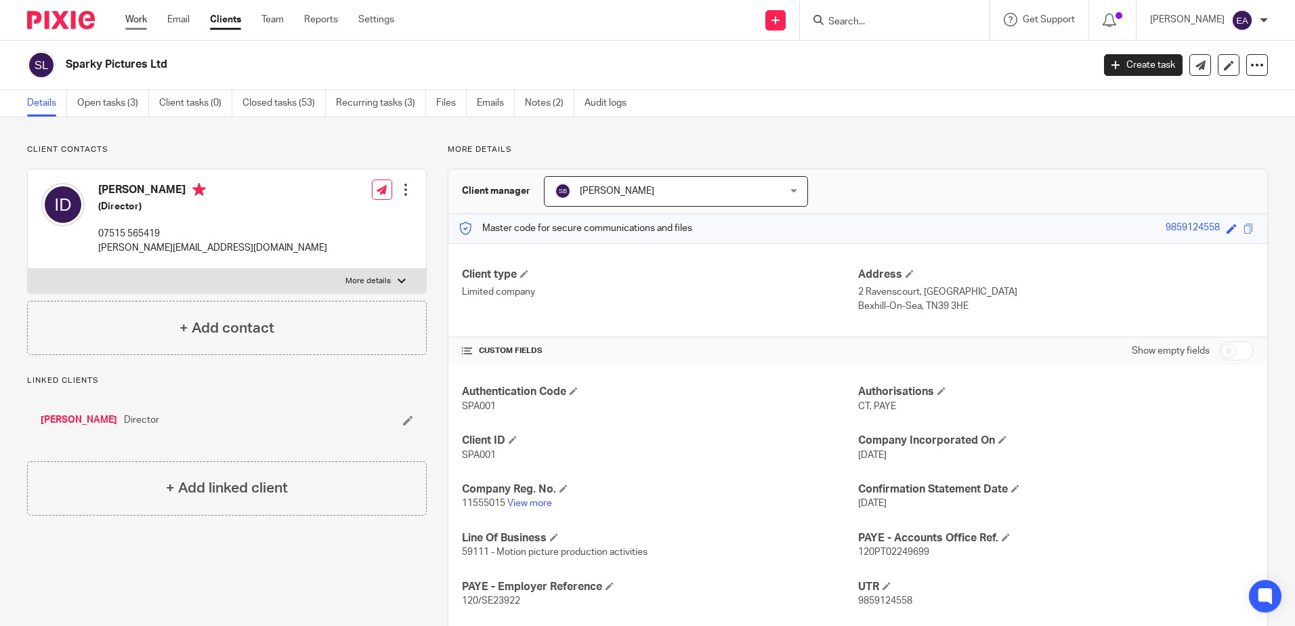
click at [142, 19] on link "Work" at bounding box center [136, 20] width 22 height 14
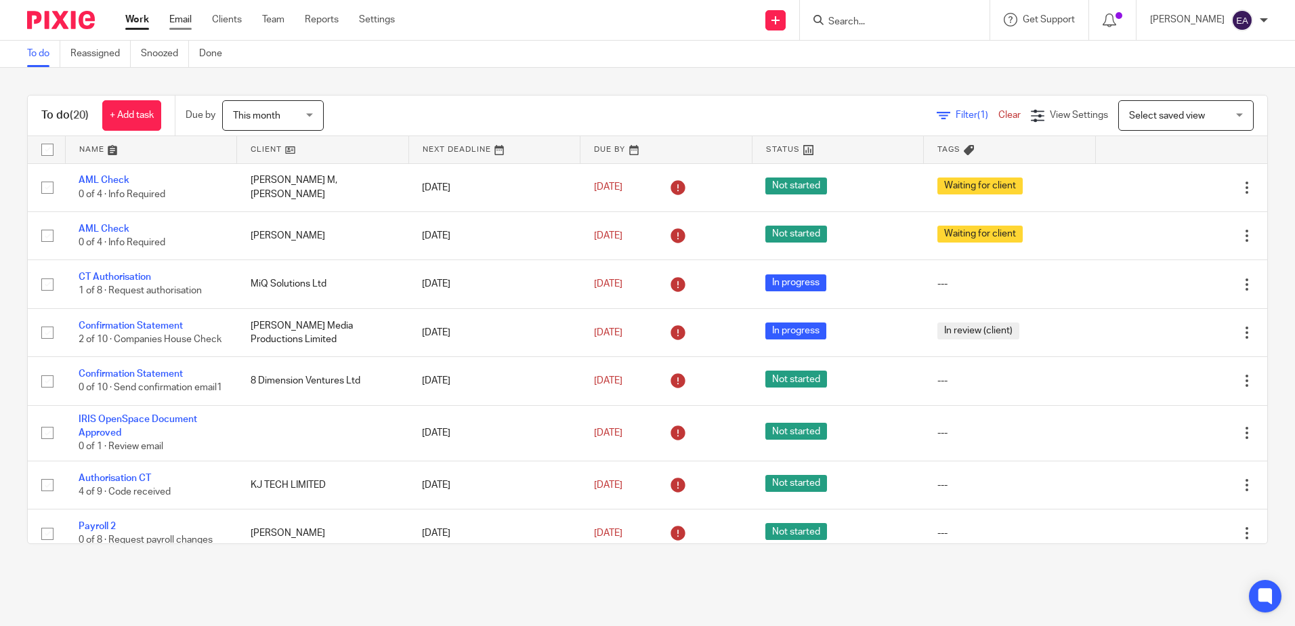
click at [181, 22] on link "Email" at bounding box center [180, 20] width 22 height 14
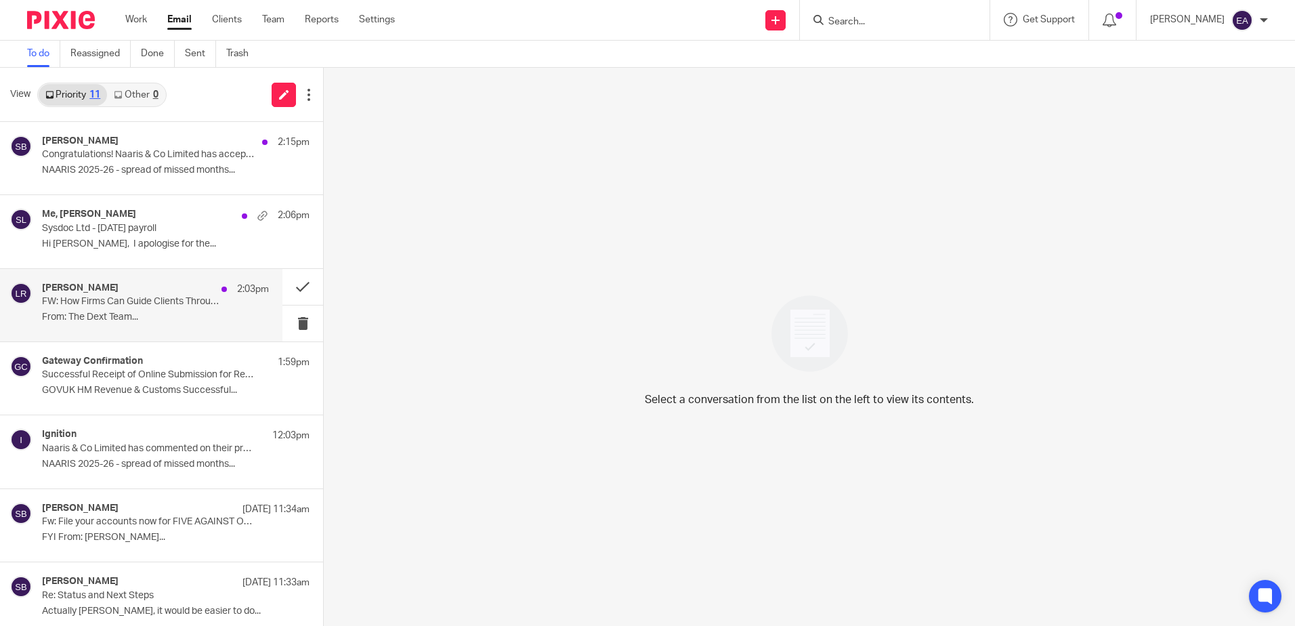
click at [117, 310] on div "[PERSON_NAME] 2:03pm FW: How Firms Can Guide Clients Through Chaos - and Come O…" at bounding box center [155, 305] width 227 height 45
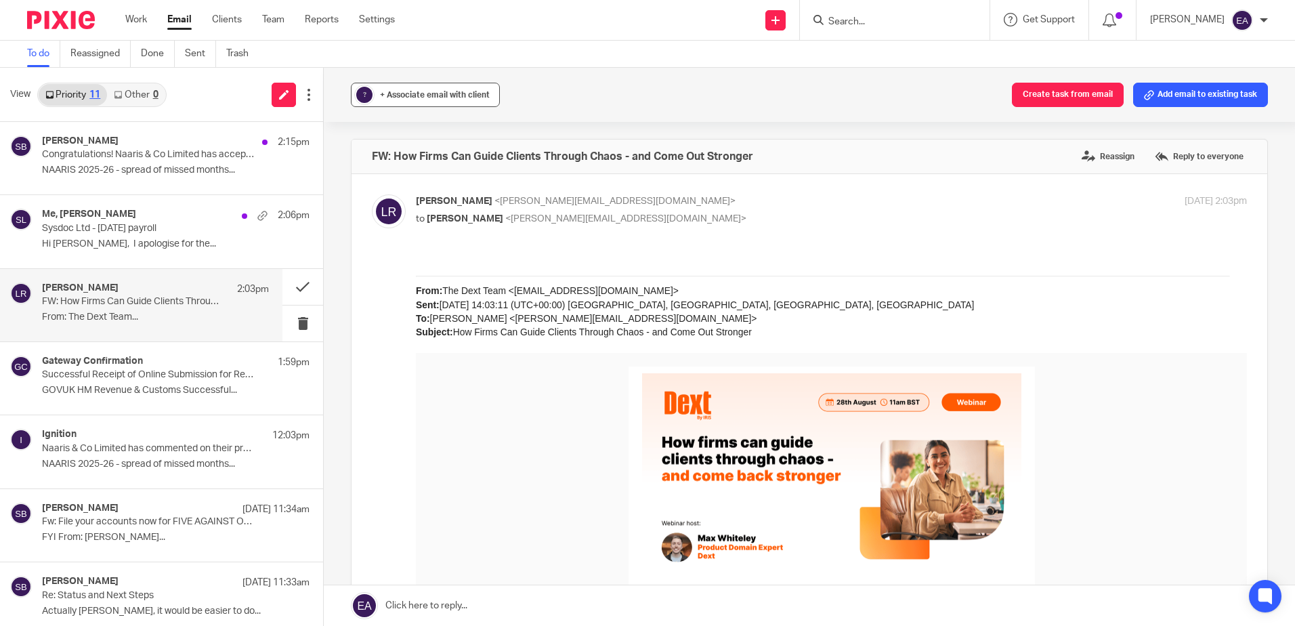
click at [409, 98] on span "+ Associate email with client" at bounding box center [435, 95] width 110 height 8
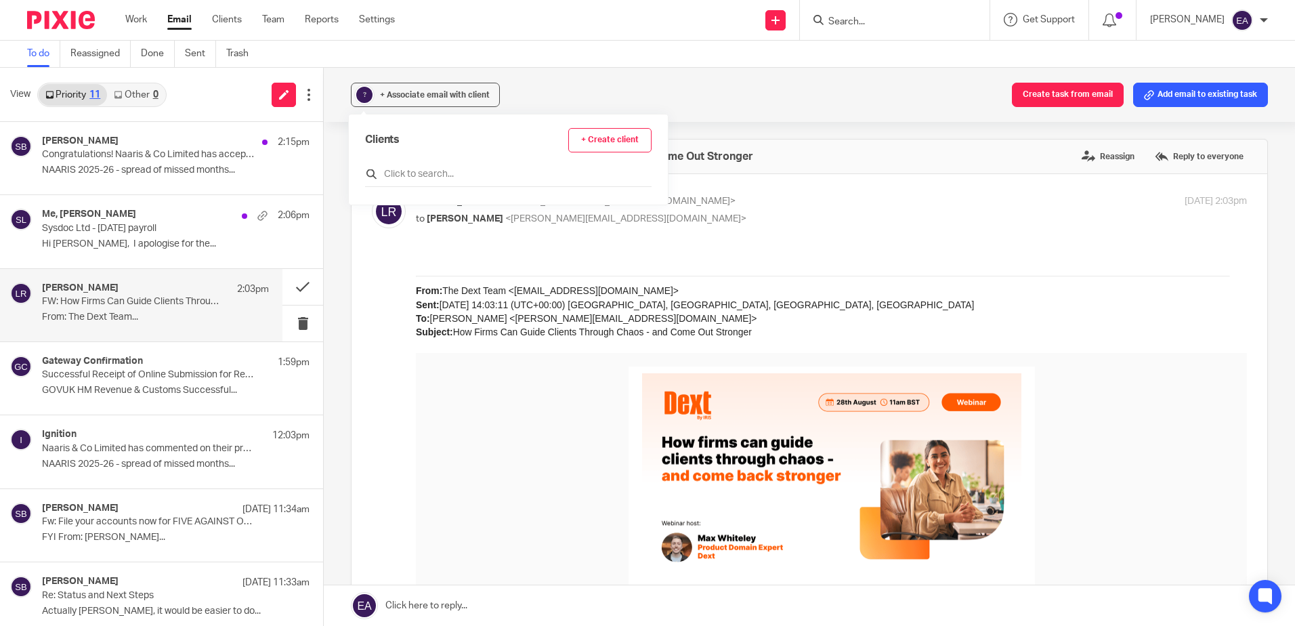
click at [400, 172] on input "text" at bounding box center [508, 174] width 287 height 14
type input "dext"
click at [373, 239] on input "checkbox" at bounding box center [370, 235] width 10 height 10
checkbox input "true"
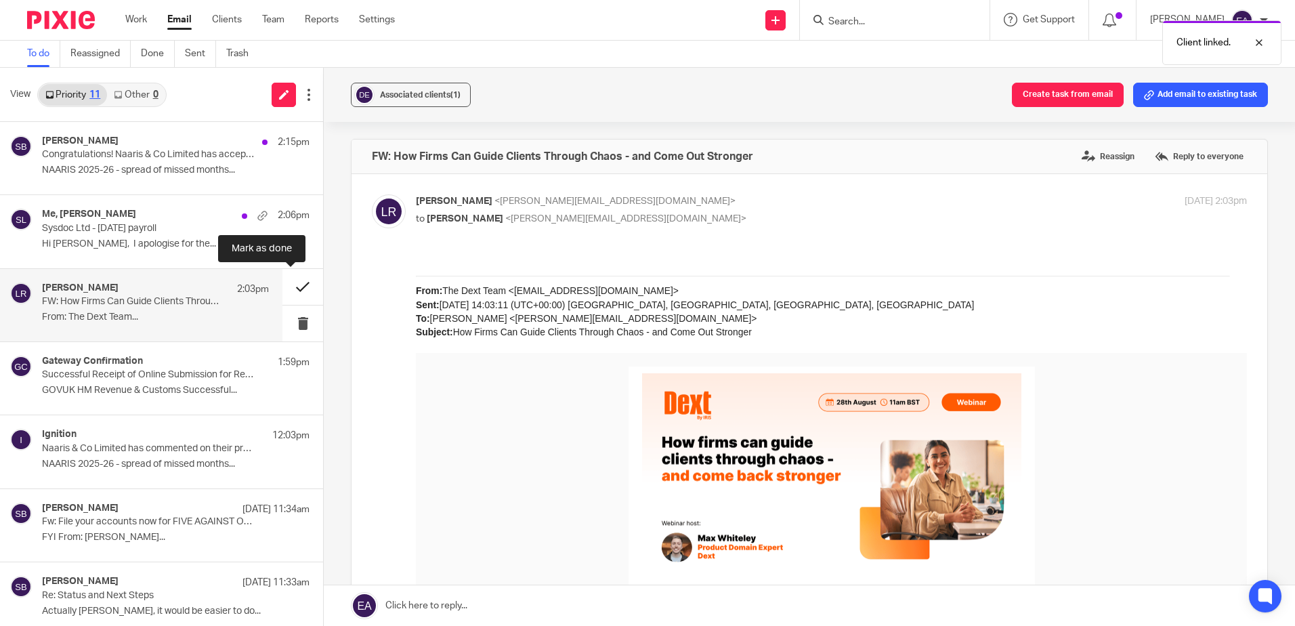
click at [292, 292] on button at bounding box center [303, 287] width 41 height 36
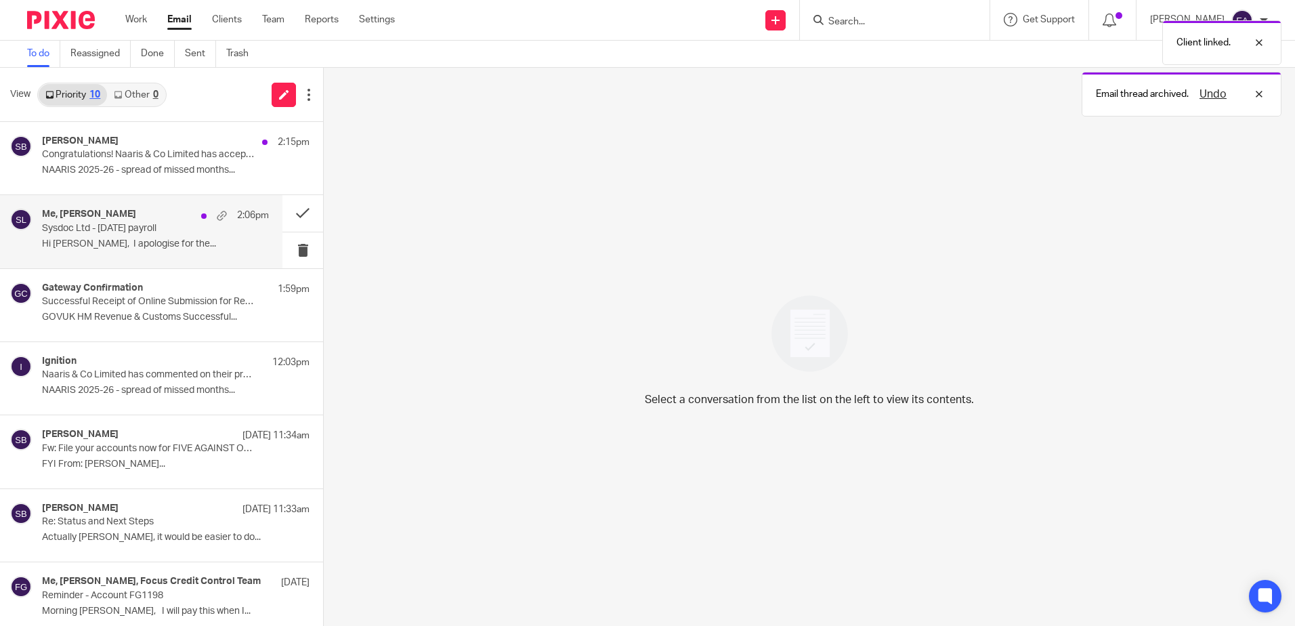
click at [87, 245] on p "Hi [PERSON_NAME], I apologise for the..." at bounding box center [155, 244] width 227 height 12
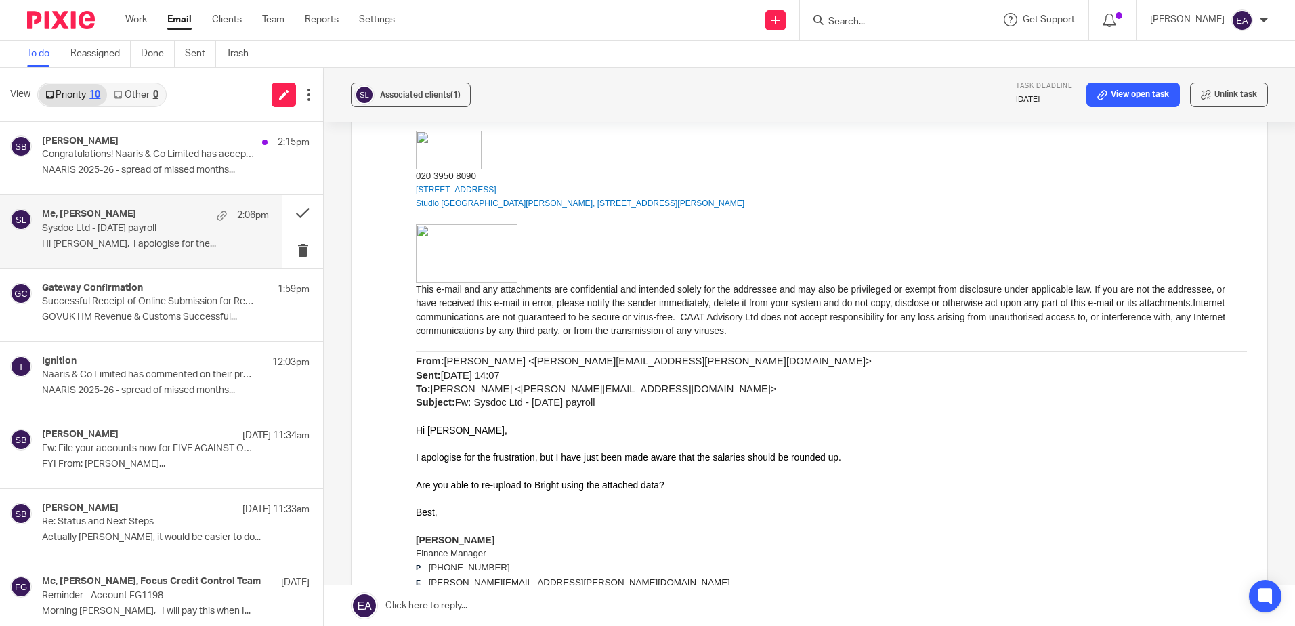
scroll to position [881, 0]
